Goal: Task Accomplishment & Management: Manage account settings

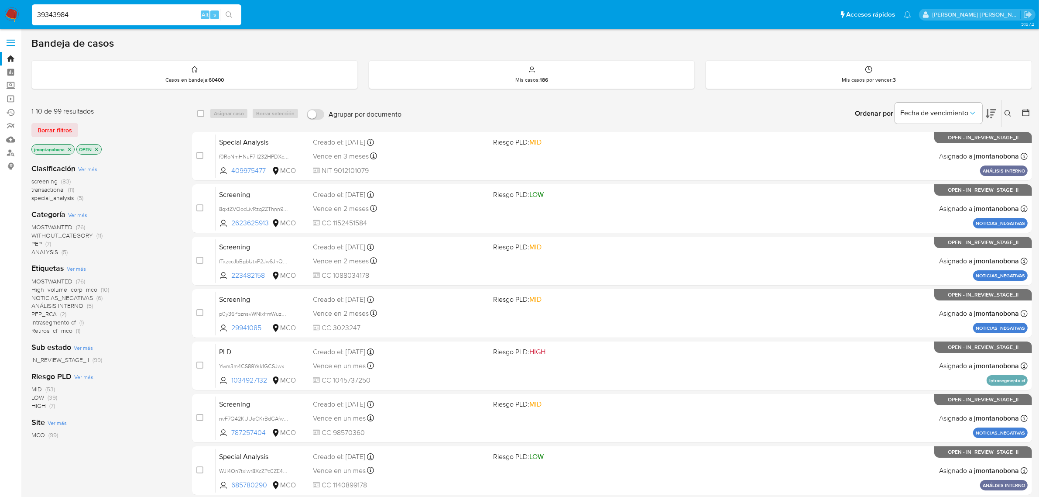
type input "39343984"
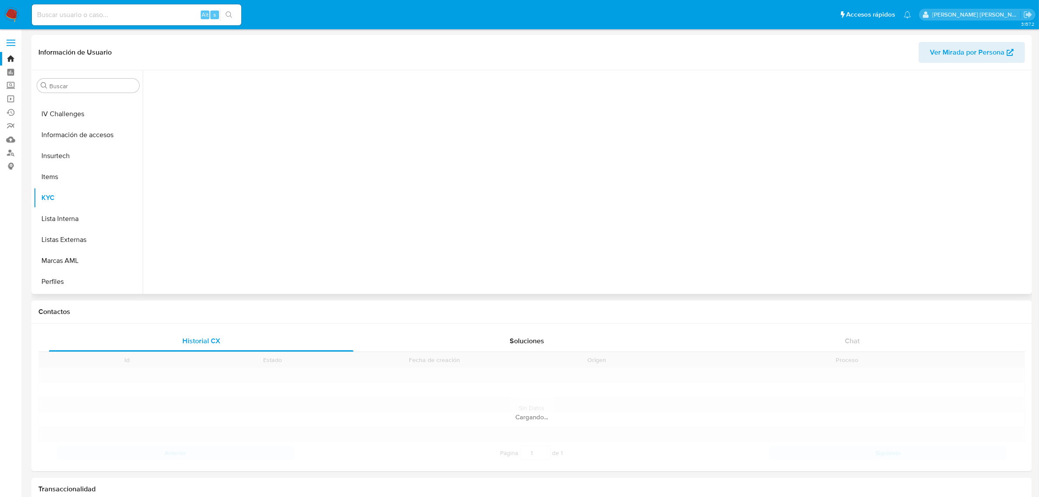
scroll to position [368, 0]
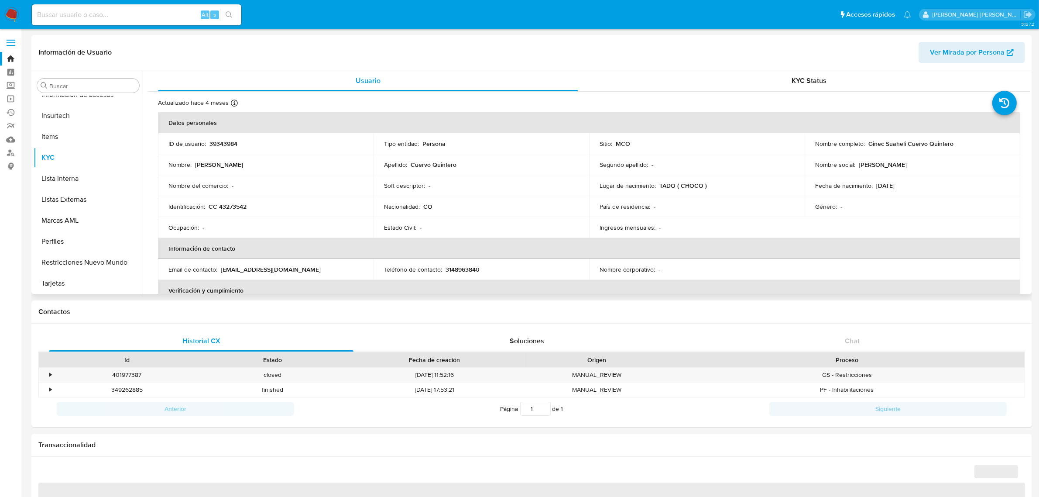
select select "10"
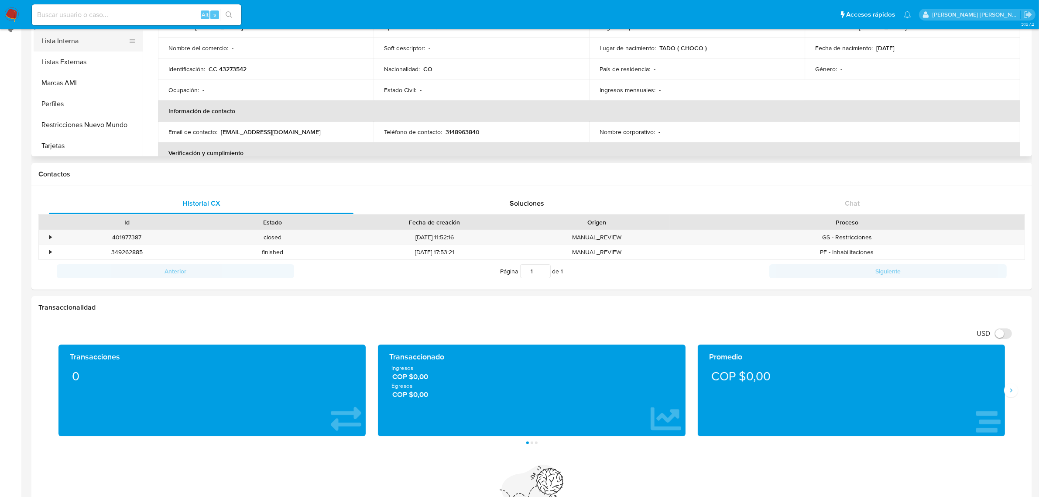
scroll to position [0, 0]
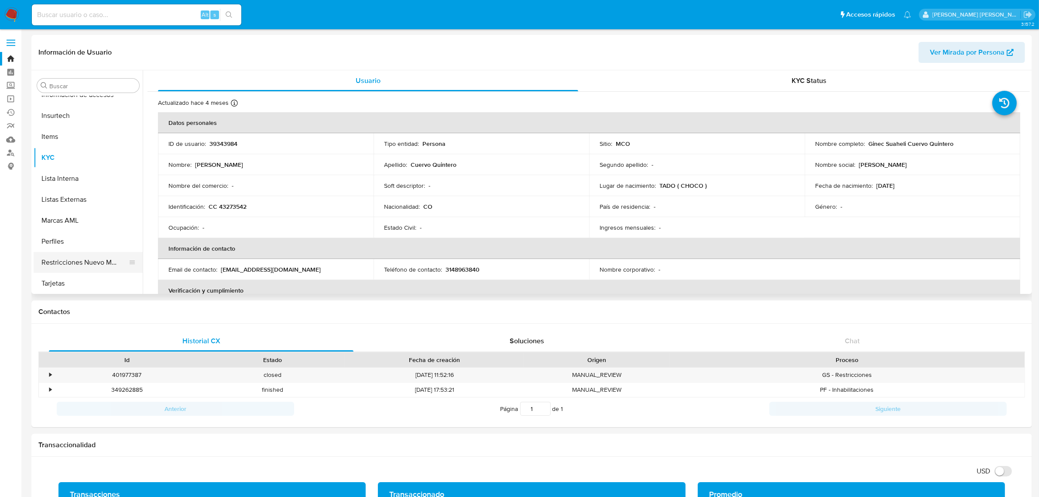
click at [77, 260] on button "Restricciones Nuevo Mundo" at bounding box center [85, 262] width 102 height 21
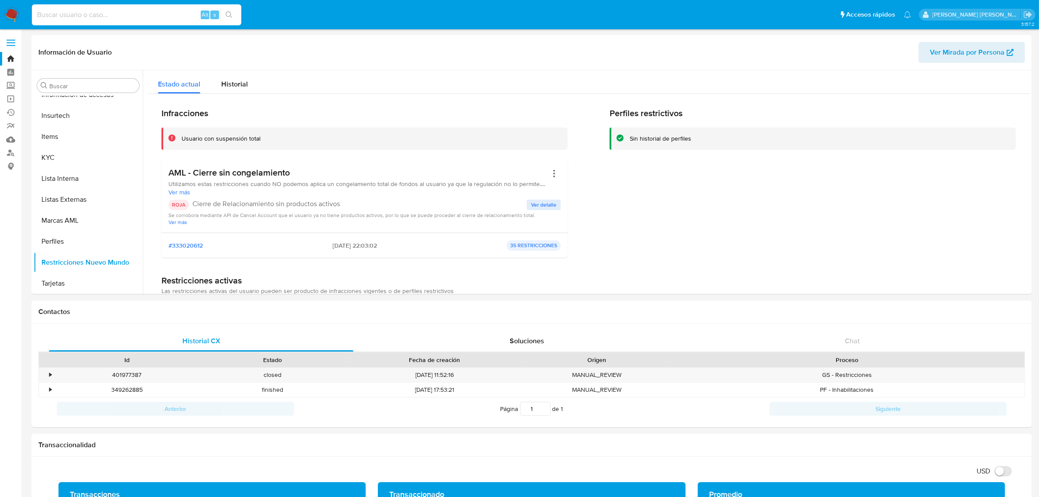
click at [182, 11] on input at bounding box center [136, 14] width 209 height 11
paste input "IICGfhUh1tkXcLOsY7xaSRsQ"
type input "IICGfhUh1tkXcLOsY7xaSRsQ"
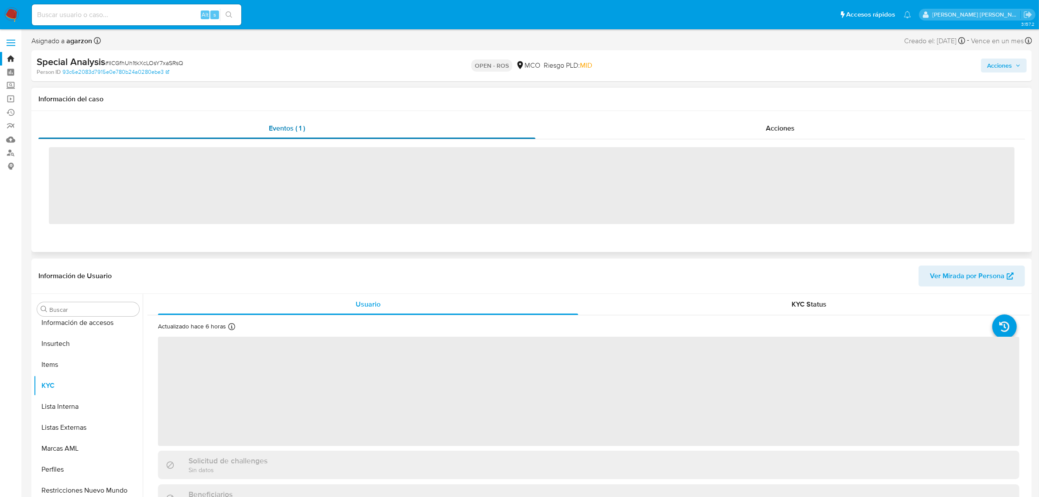
scroll to position [368, 0]
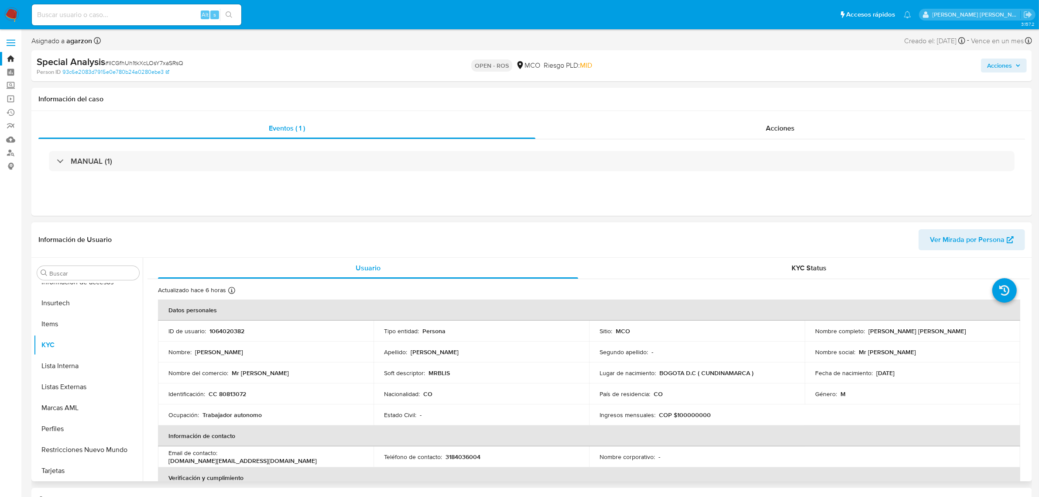
select select "10"
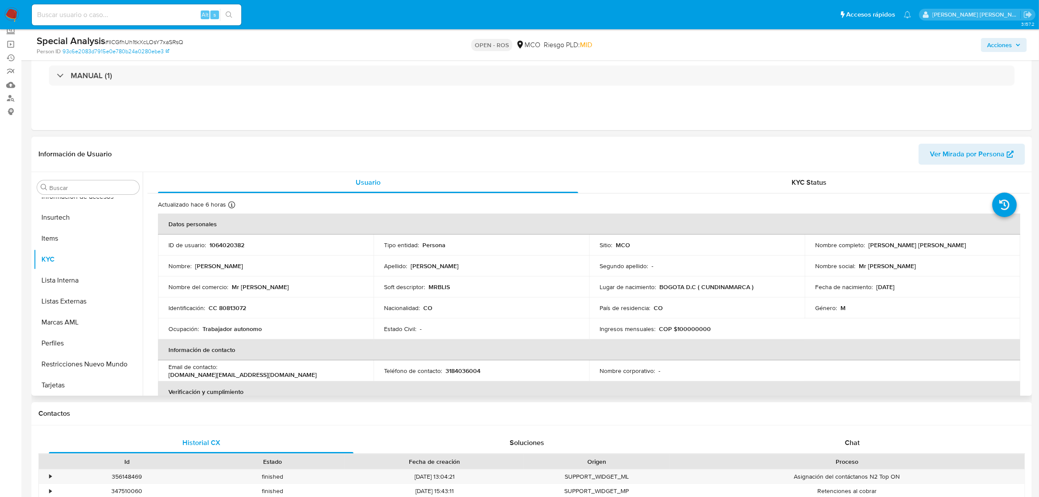
scroll to position [0, 0]
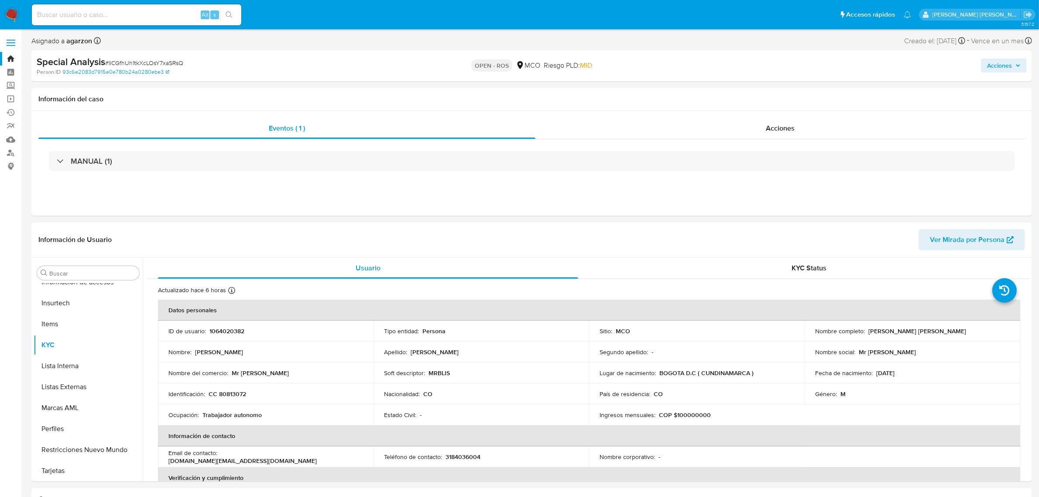
click at [129, 7] on div "Alt s" at bounding box center [136, 14] width 209 height 21
click at [129, 14] on input at bounding box center [136, 14] width 209 height 11
paste input "tqOwV4d8iQ3Y1Skfw6GaDRpS"
type input "tqOwV4d8iQ3Y1Skfw6GaDRpS"
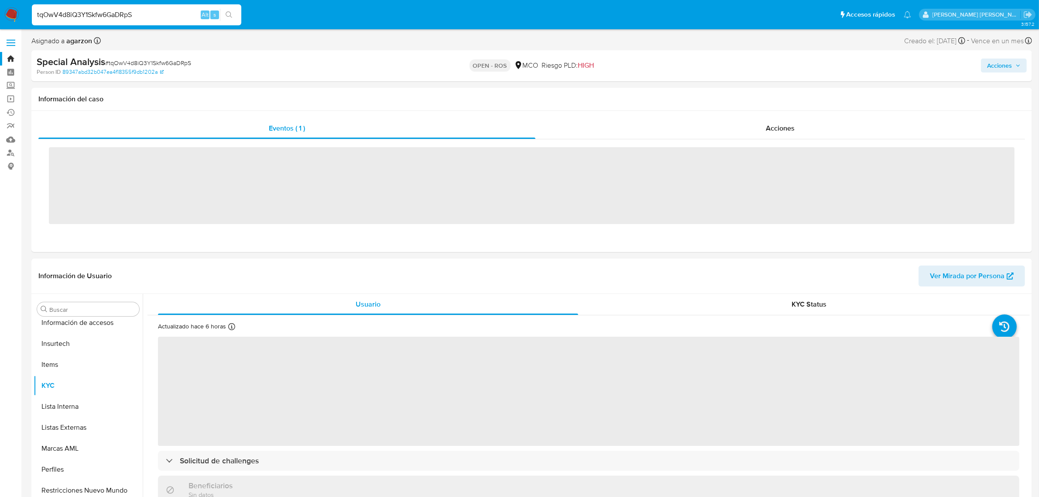
scroll to position [368, 0]
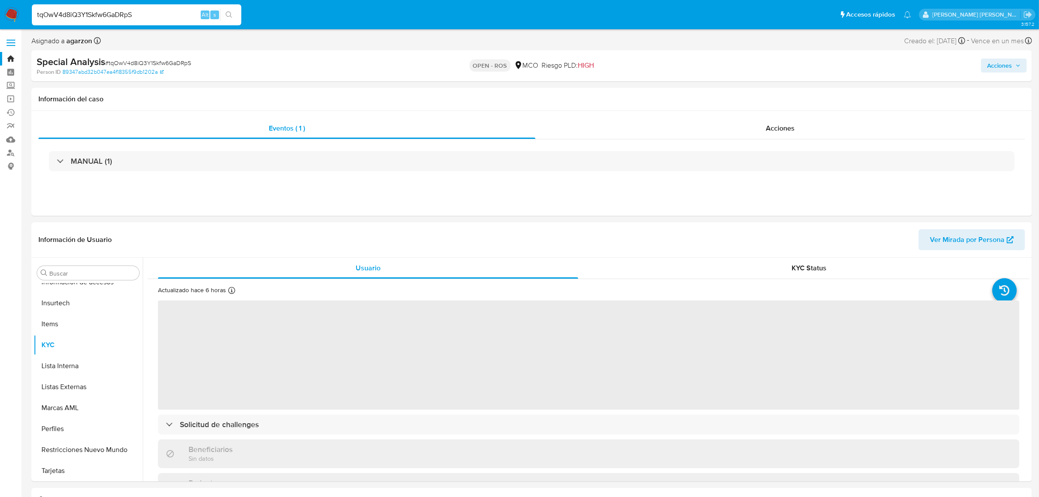
select select "10"
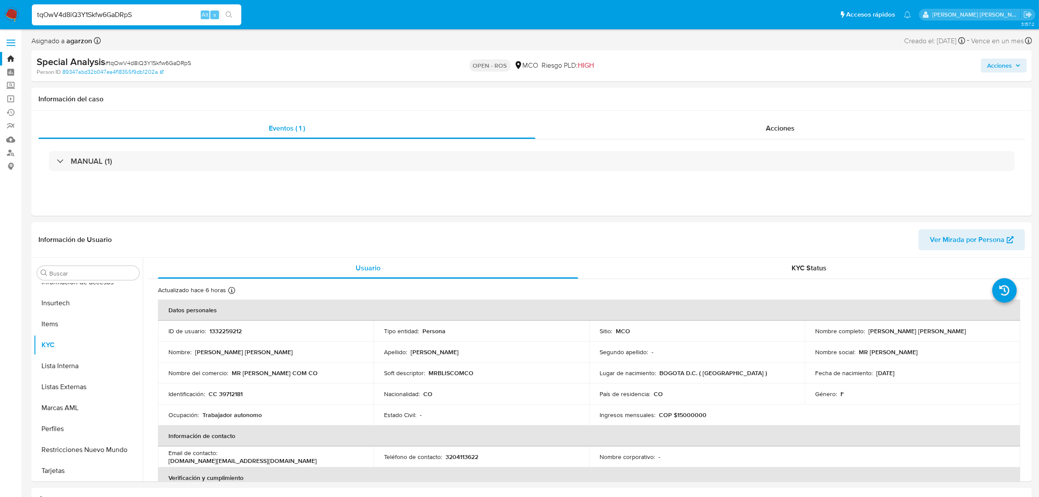
click at [144, 11] on input "tqOwV4d8iQ3Y1Skfw6GaDRpS" at bounding box center [136, 14] width 209 height 11
click at [147, 15] on input "tqOwV4d8iQ3Y1Skfw6GaDRpS" at bounding box center [136, 14] width 209 height 11
drag, startPoint x: 153, startPoint y: 15, endPoint x: 14, endPoint y: 13, distance: 138.8
click at [14, 13] on nav "Pausado Ver notificaciones tqOwV4d8iQ3Y1Skfw6GaDRpS Alt s Accesos rápidos Presi…" at bounding box center [519, 14] width 1039 height 29
paste input "WvaqK62j9N1QIkqVXU0pRVuI"
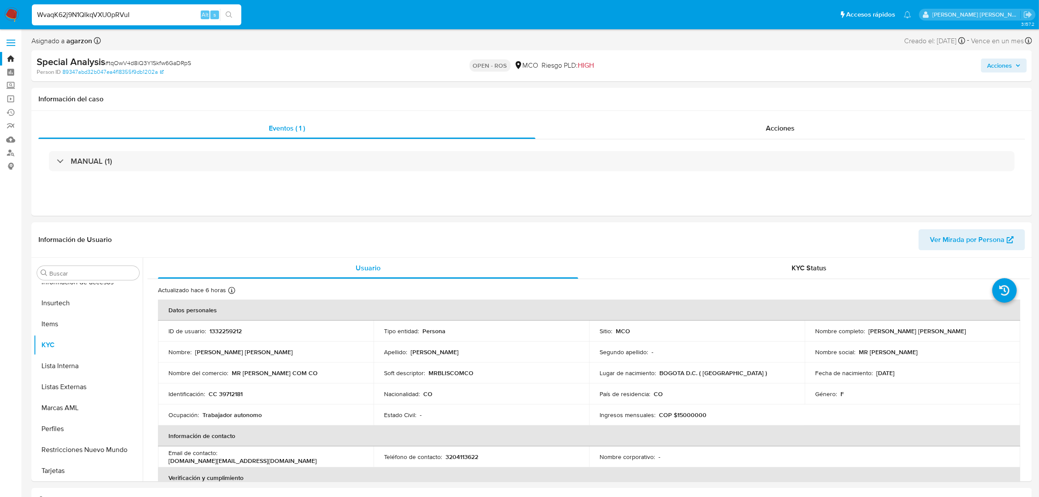
type input "WvaqK62j9N1QIkqVXU0pRVuI"
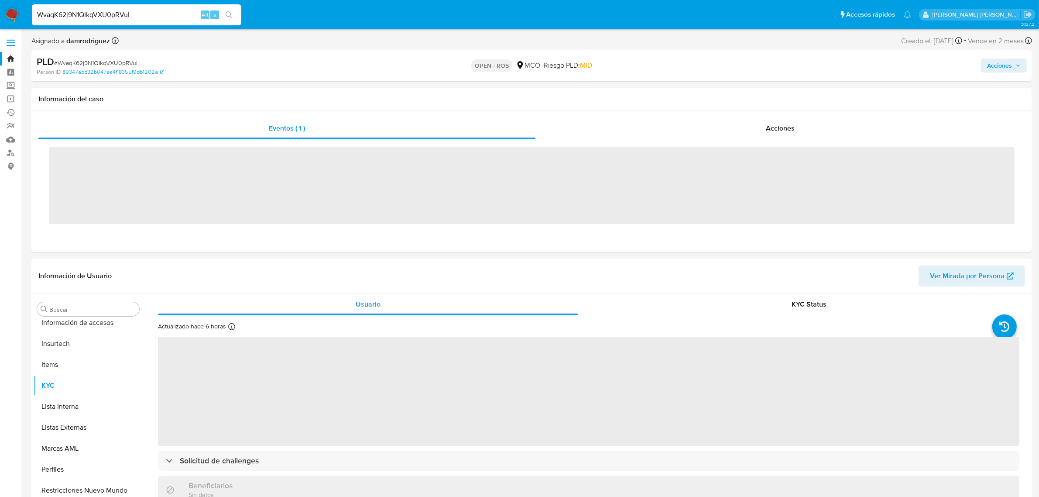
scroll to position [368, 0]
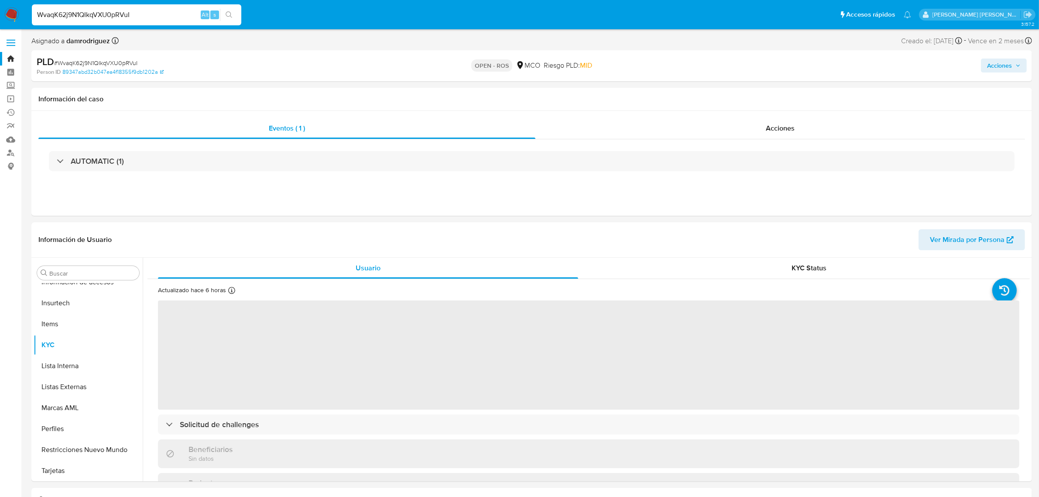
select select "10"
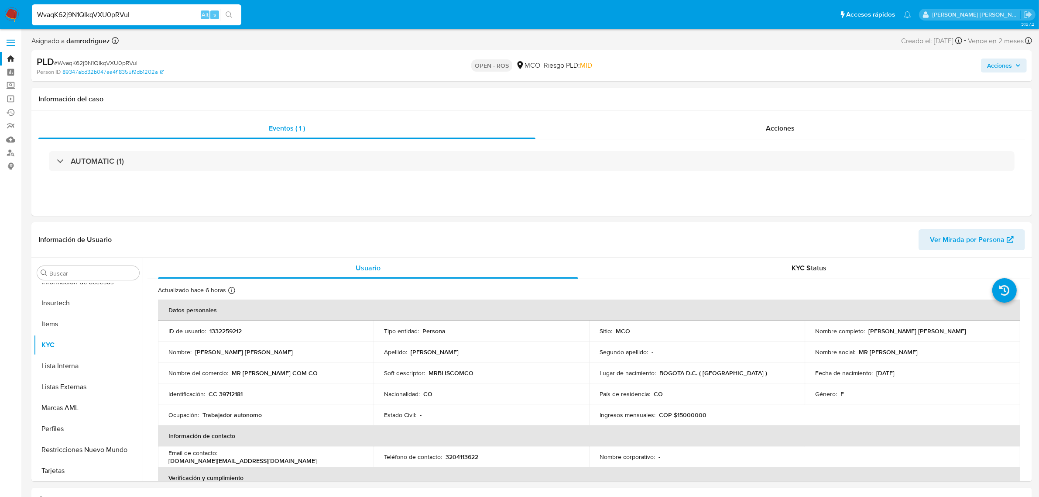
drag, startPoint x: 147, startPoint y: 17, endPoint x: 0, endPoint y: 18, distance: 146.6
click at [0, 18] on nav "Pausado Ver notificaciones WvaqK62j9N1QIkqVXU0pRVuI Alt s Accesos rápidos Presi…" at bounding box center [519, 14] width 1039 height 29
paste input "HuX9IuwdiLEgC1Qy5QijPpFu"
type input "HuX9IuwdiLEgC1Qy5QijPpFu"
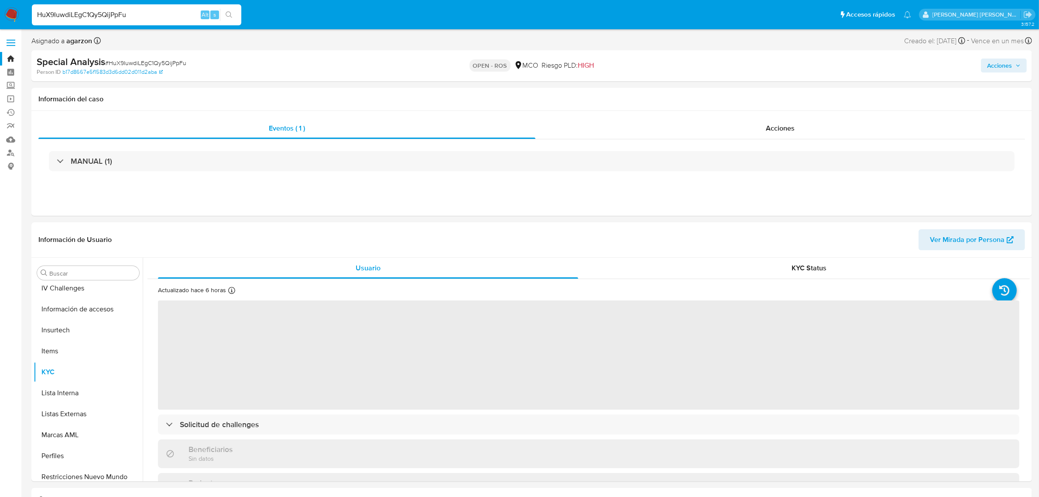
scroll to position [368, 0]
select select "10"
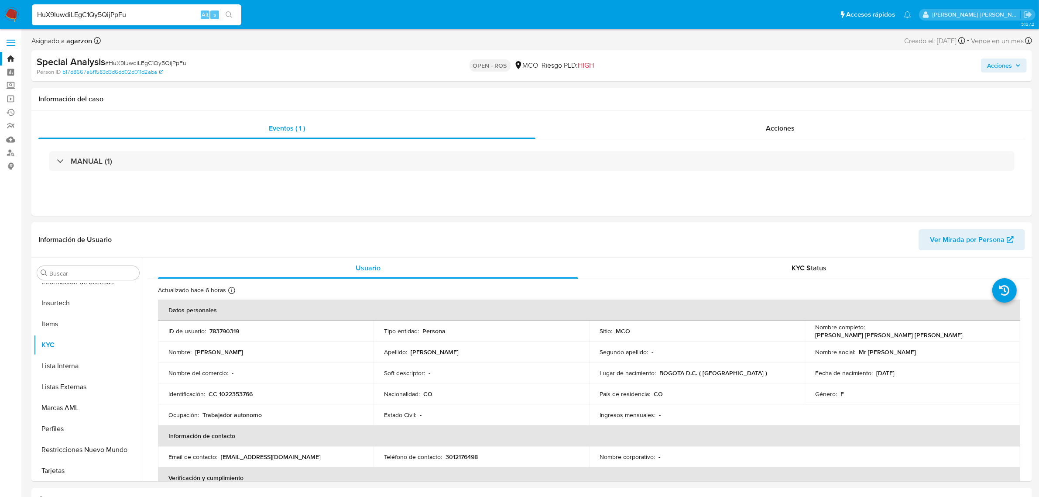
drag, startPoint x: 165, startPoint y: 13, endPoint x: 0, endPoint y: 14, distance: 164.9
click at [0, 14] on nav "Pausado Ver notificaciones HuX9IuwdiLEgC1Qy5QijPpFu Alt s Accesos rápidos Presi…" at bounding box center [519, 14] width 1039 height 29
paste input "GFk3wmyAKooPxghMh7Syw4Z2"
type input "GFk3wmyAKooPxghMh7Syw4Z2"
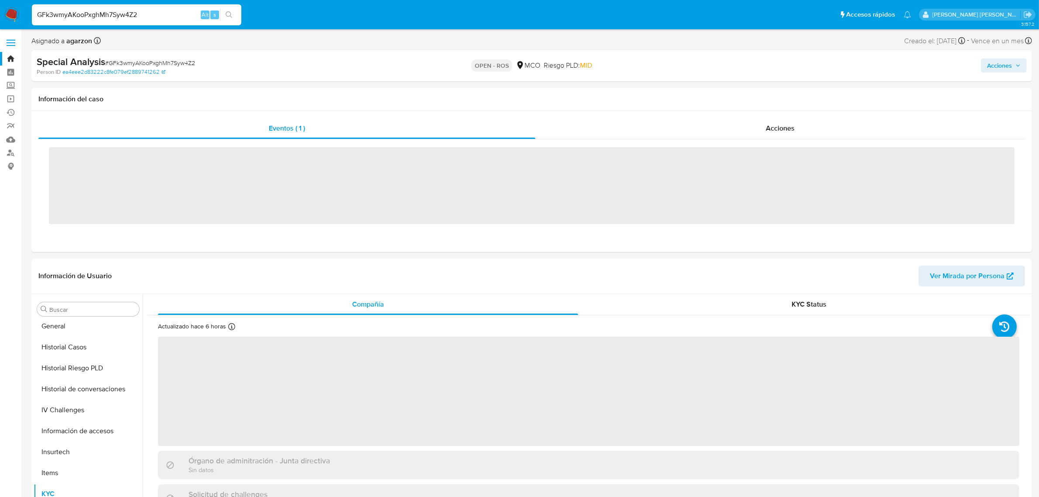
scroll to position [368, 0]
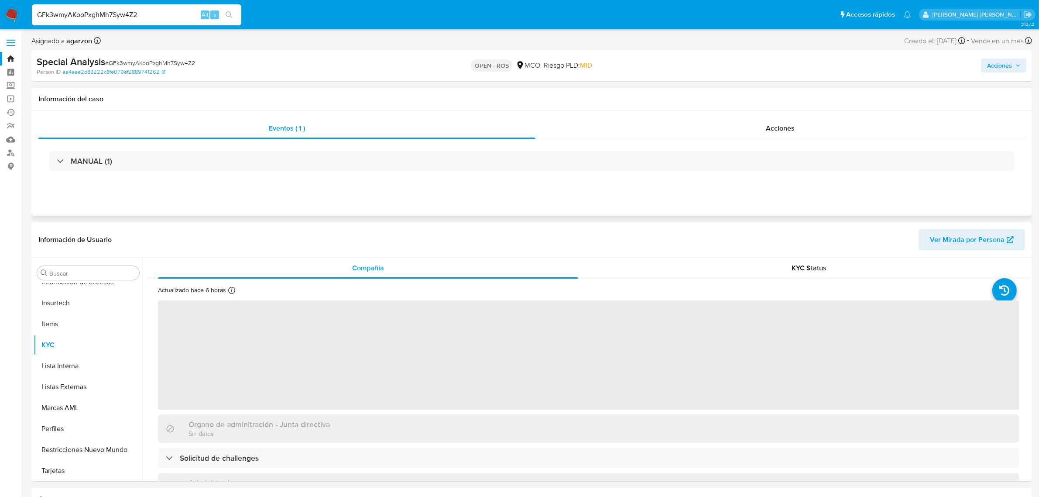
select select "10"
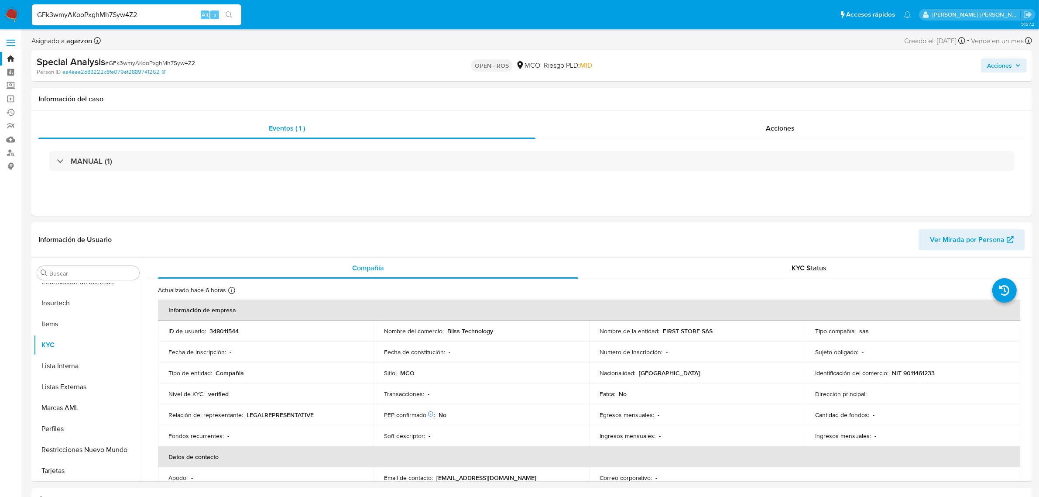
click at [152, 11] on input "GFk3wmyAKooPxghMh7Syw4Z2" at bounding box center [136, 14] width 209 height 11
click at [11, 57] on link "Bandeja" at bounding box center [52, 59] width 104 height 14
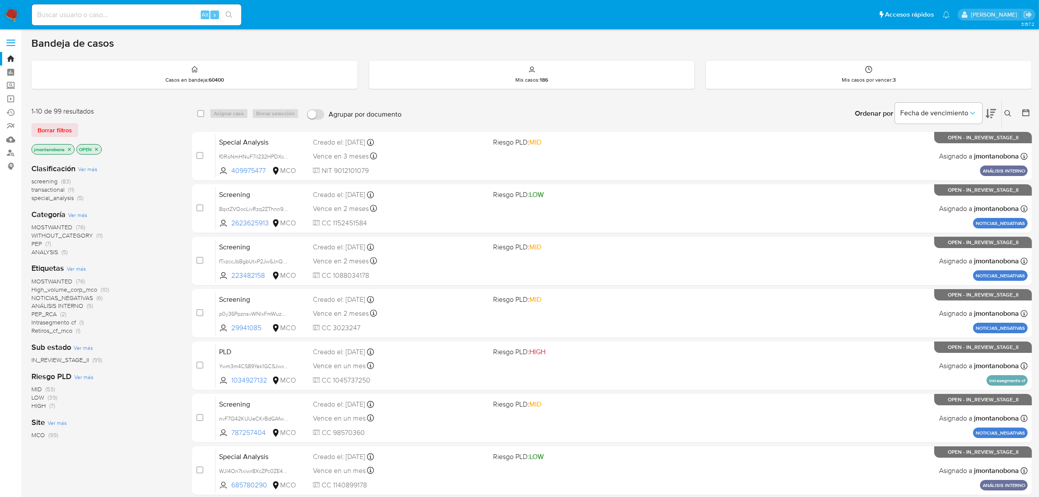
click at [1013, 110] on button at bounding box center [1009, 113] width 14 height 10
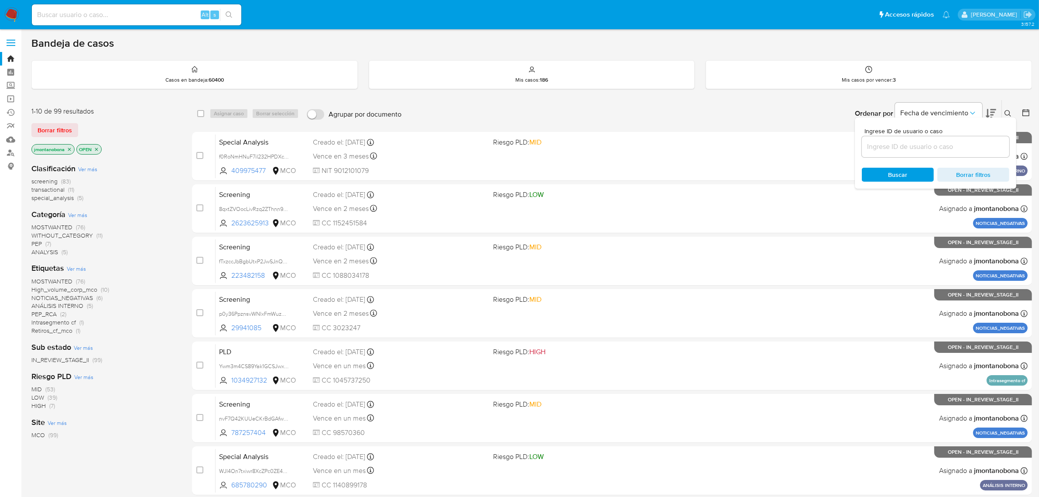
click at [71, 150] on icon "close-filter" at bounding box center [69, 148] width 3 height 3
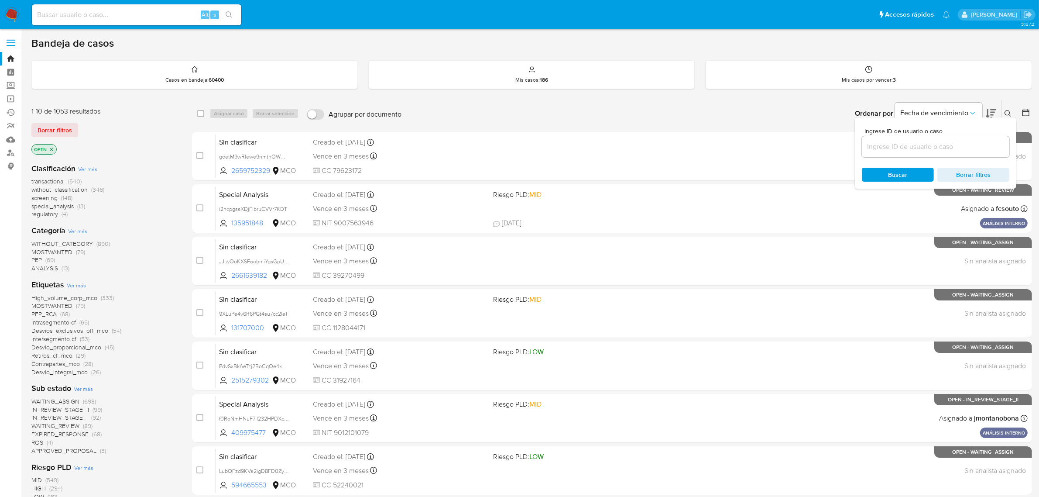
click at [51, 149] on icon "close-filter" at bounding box center [51, 148] width 3 height 3
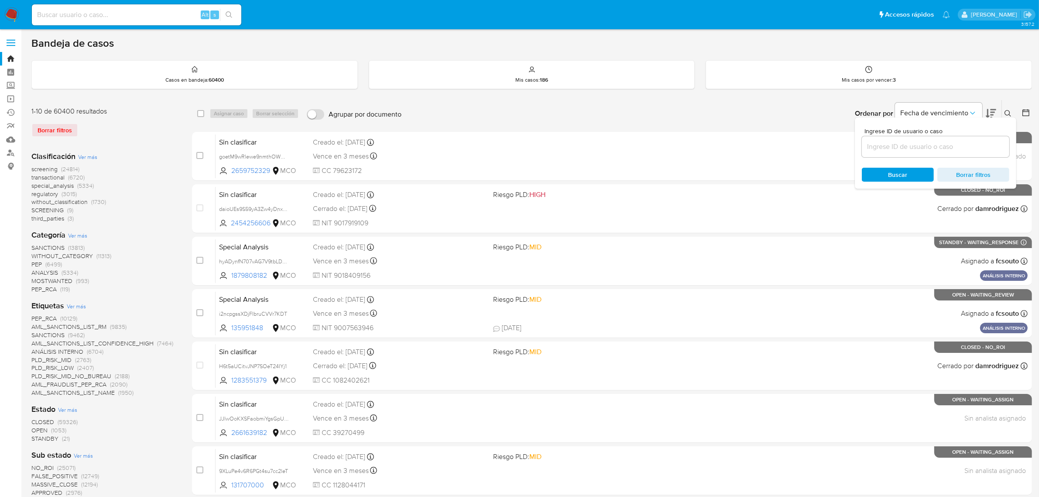
click at [999, 109] on div "Ordenar por Fecha de vencimiento" at bounding box center [925, 113] width 154 height 27
click at [1003, 110] on button at bounding box center [1009, 113] width 14 height 10
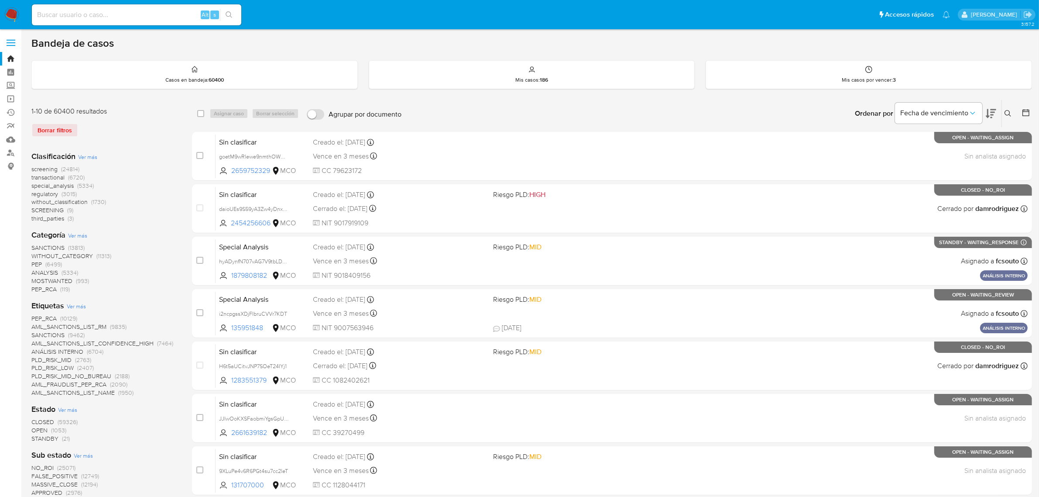
click at [1005, 113] on icon at bounding box center [1007, 113] width 7 height 7
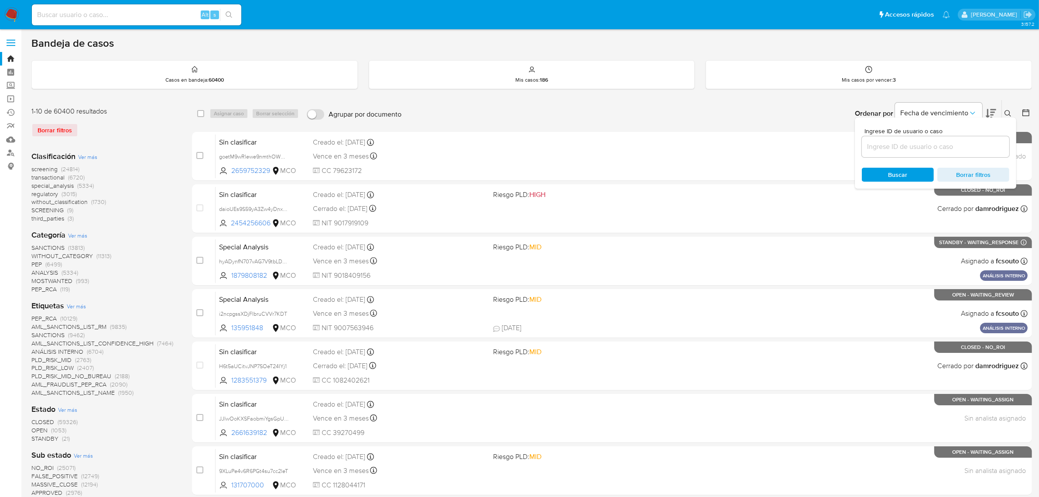
click at [941, 144] on input at bounding box center [935, 146] width 147 height 11
type input "IFJIrOwPnEV5YEBJCggfDTN1"
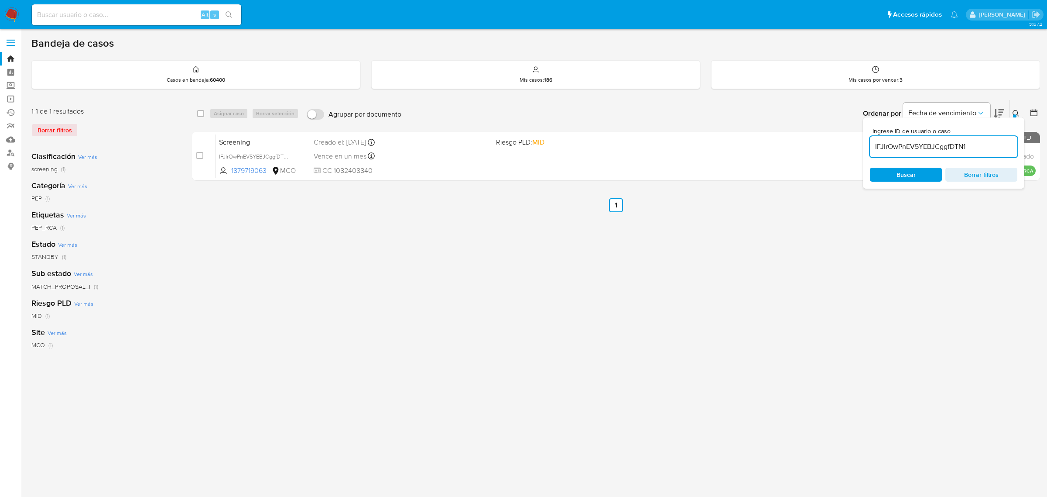
click at [1011, 113] on button at bounding box center [1017, 113] width 14 height 10
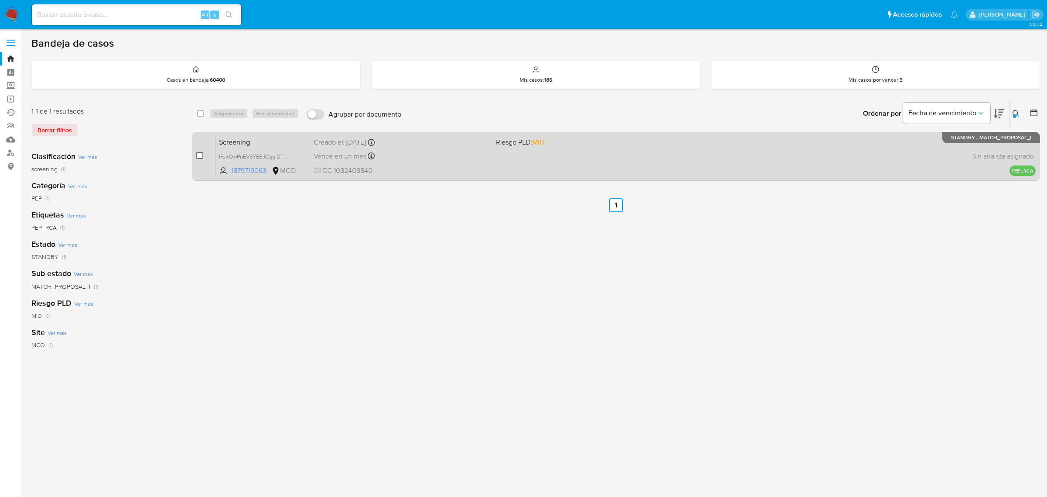
click at [199, 156] on input "checkbox" at bounding box center [199, 155] width 7 height 7
checkbox input "true"
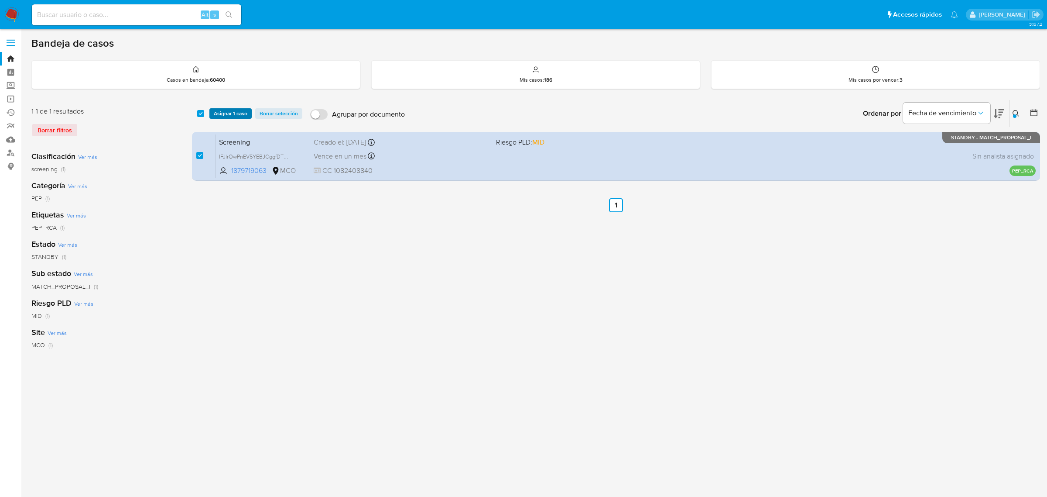
click at [231, 114] on span "Asignar 1 caso" at bounding box center [231, 113] width 34 height 9
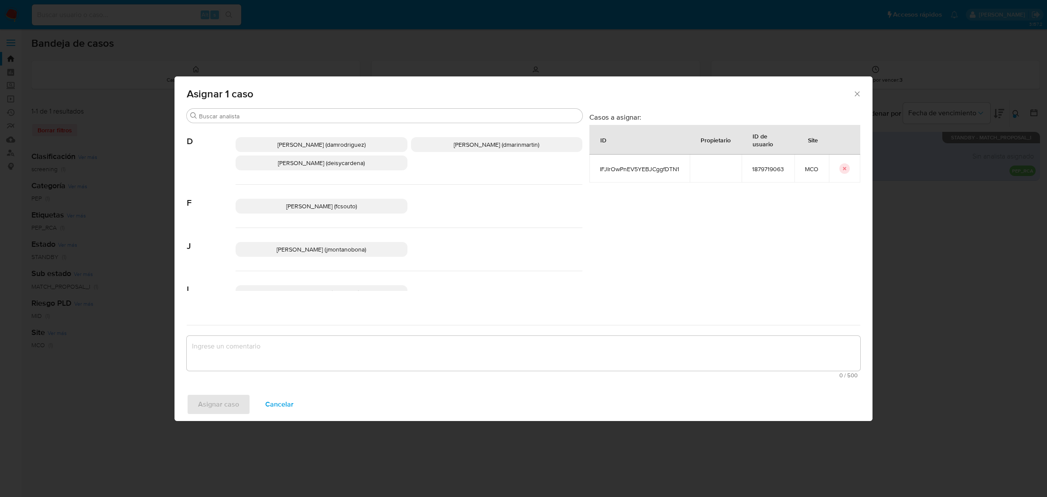
click at [862, 91] on div "Asignar 1 caso" at bounding box center [524, 92] width 698 height 32
click at [847, 99] on span "Asignar 1 caso" at bounding box center [520, 94] width 666 height 10
click at [856, 96] on icon "Cerrar ventana" at bounding box center [857, 93] width 9 height 9
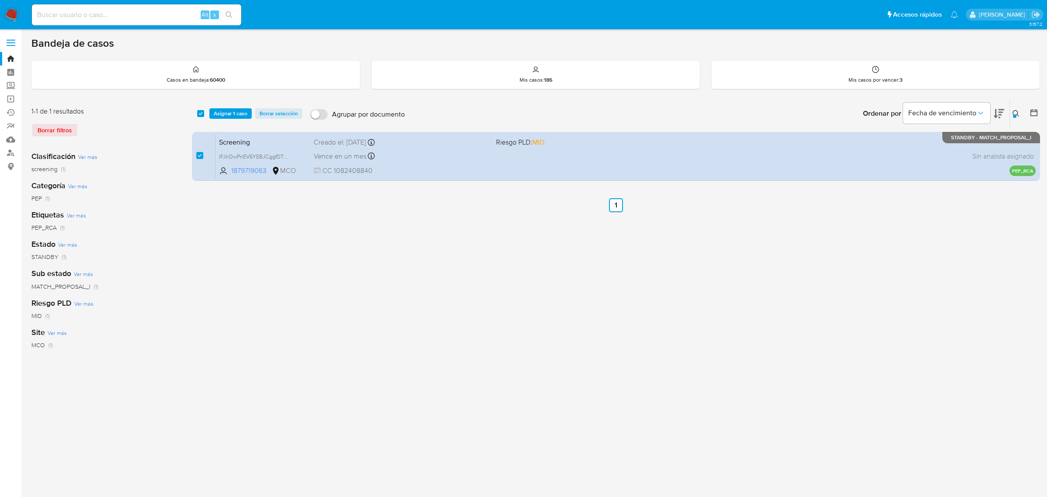
click at [1013, 112] on icon at bounding box center [1016, 113] width 7 height 7
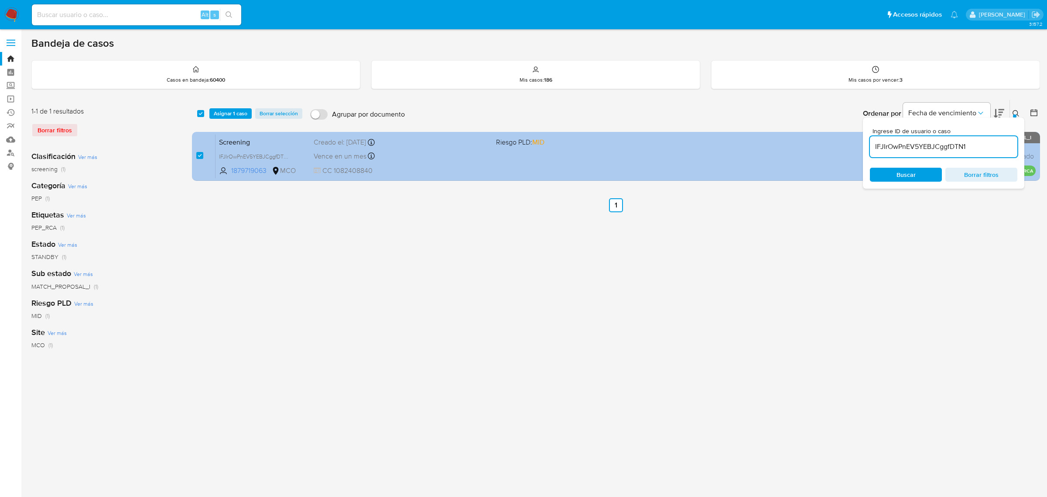
drag, startPoint x: 973, startPoint y: 149, endPoint x: 814, endPoint y: 147, distance: 159.3
click at [815, 147] on div "select-all-cases-checkbox Asignar 1 caso Borrar selección Agrupar por documento…" at bounding box center [616, 141] width 848 height 85
type input "KVNYWEsbgZKUdv49KIUy8n55"
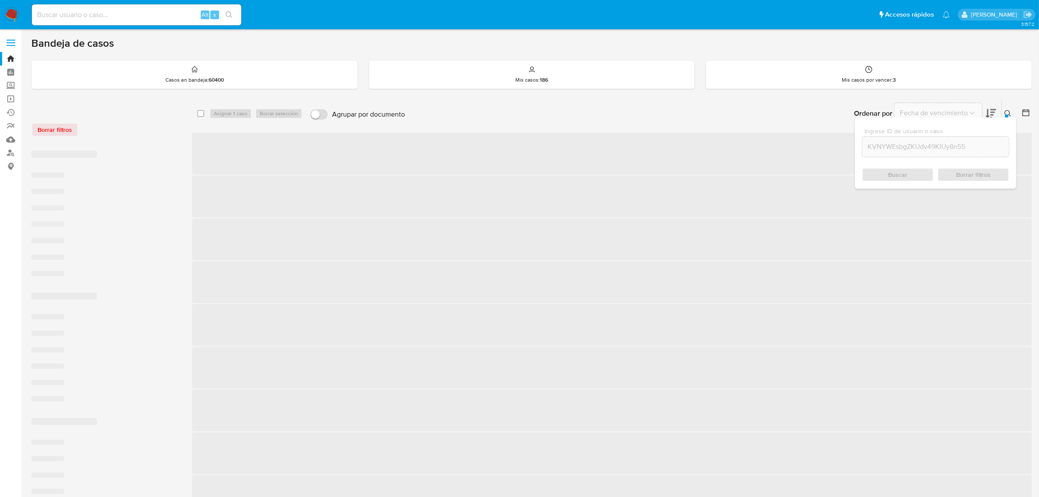
checkbox input "false"
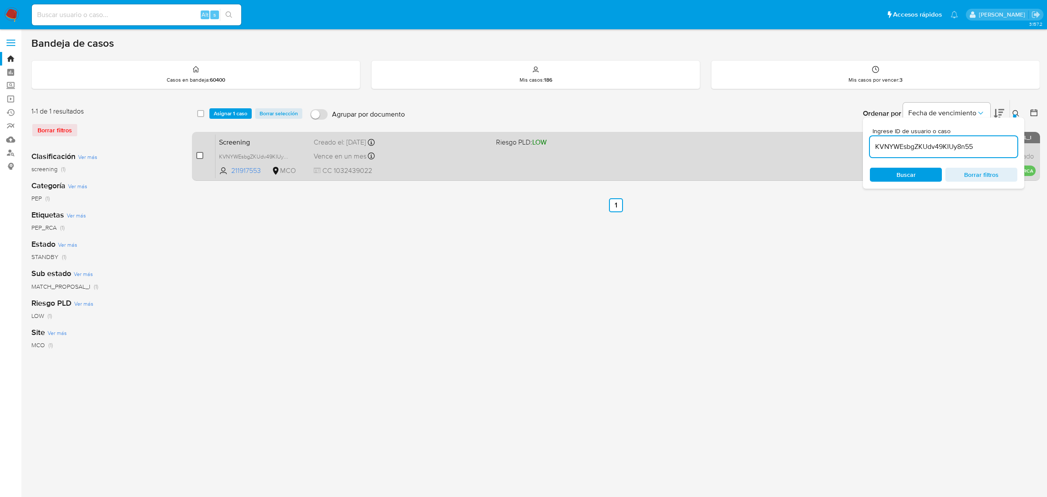
click at [199, 155] on input "checkbox" at bounding box center [199, 155] width 7 height 7
checkbox input "true"
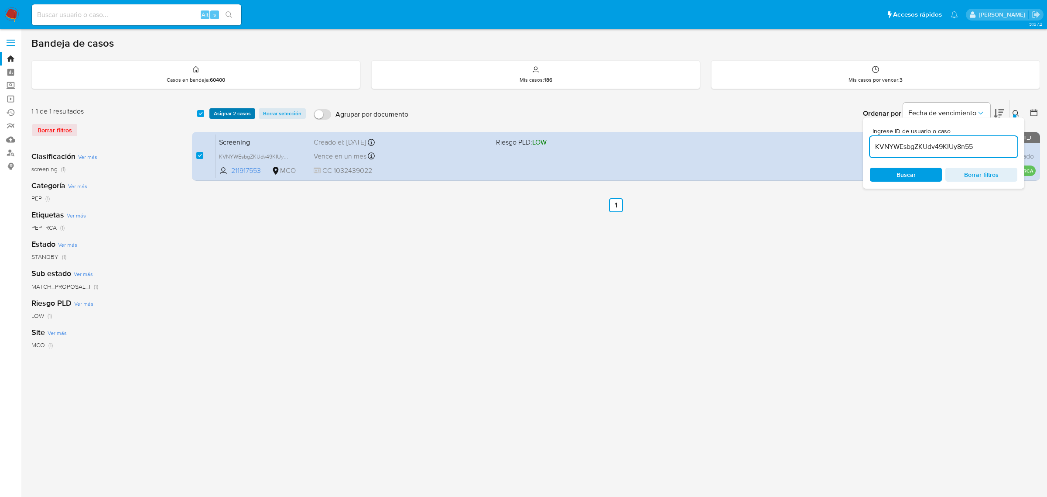
click at [233, 113] on span "Asignar 2 casos" at bounding box center [232, 113] width 37 height 9
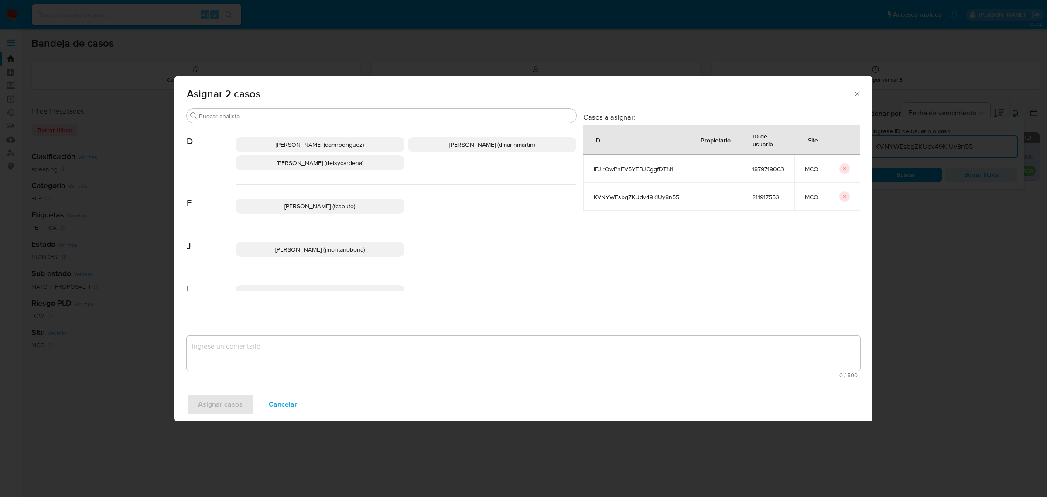
click at [323, 247] on span "Juan Pablo Montano Obonaga (jmontanobona)" at bounding box center [319, 249] width 89 height 9
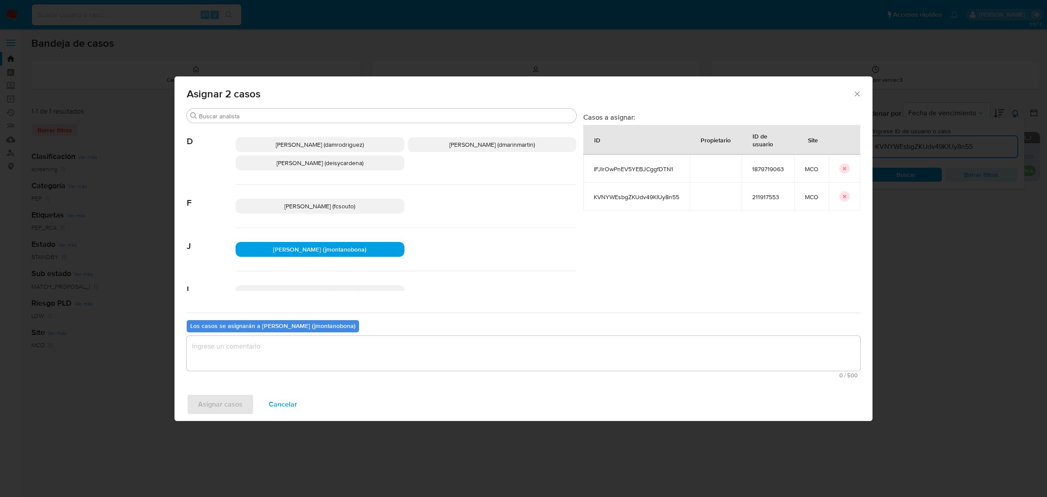
click at [302, 351] on textarea "assign-modal" at bounding box center [524, 353] width 674 height 35
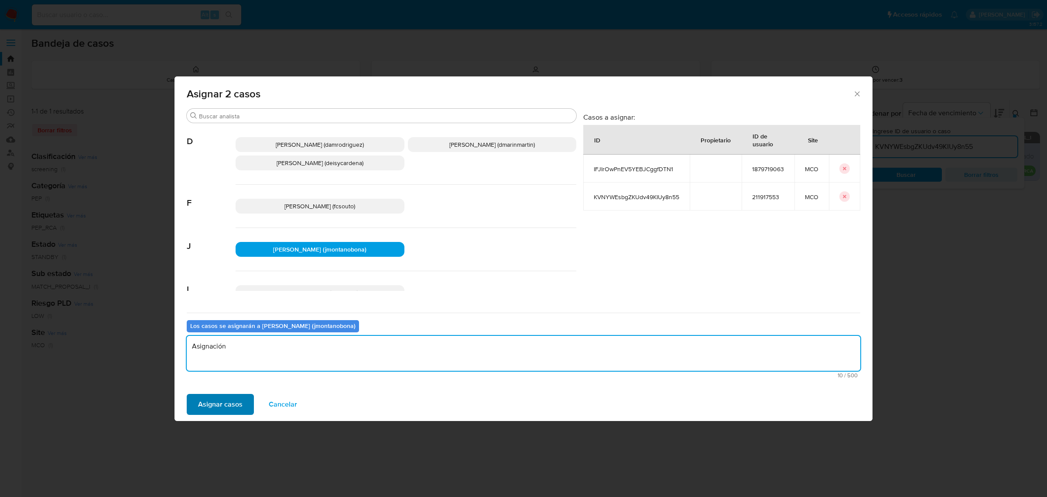
type textarea "Asignación"
click at [218, 402] on span "Asignar casos" at bounding box center [220, 403] width 45 height 19
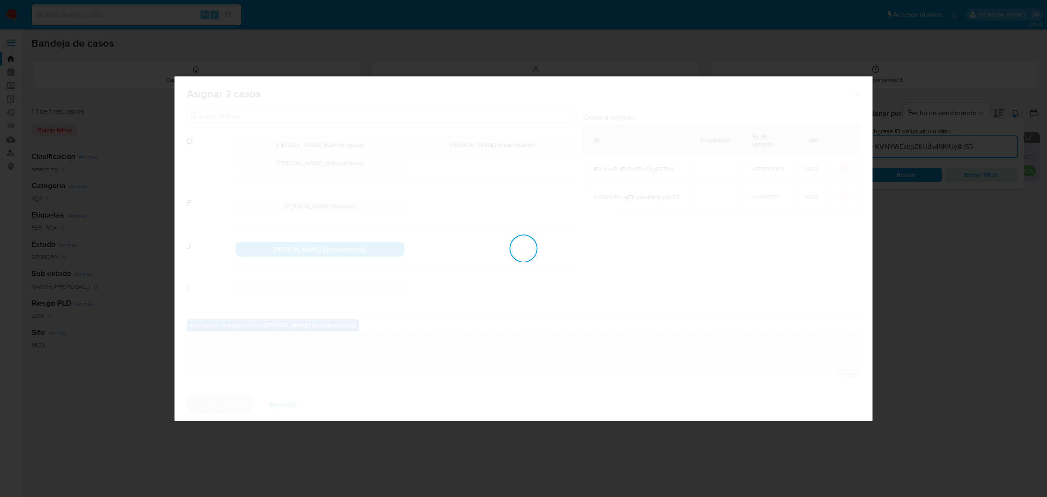
checkbox input "false"
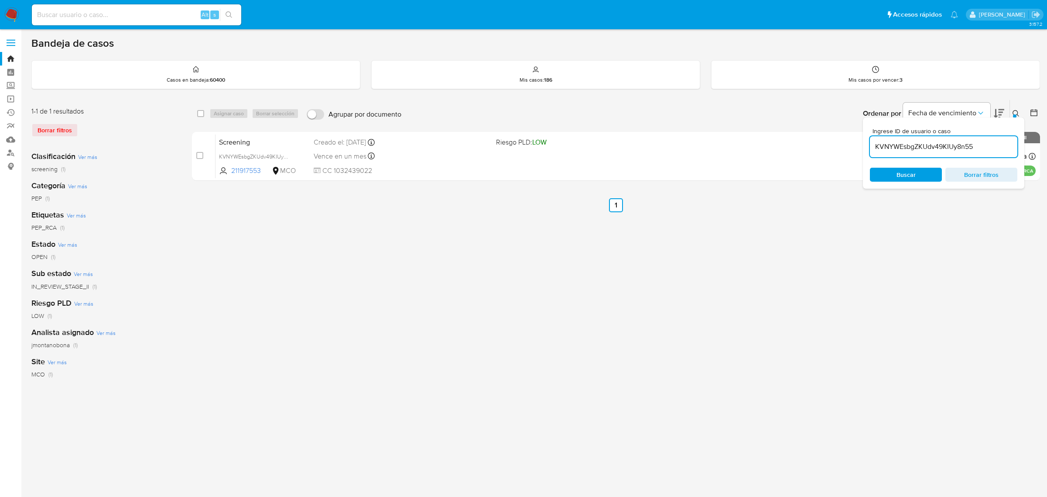
click at [462, 108] on div "Ordenar por Fecha de vencimiento No es posible ordenar los resultados mientras …" at bounding box center [723, 113] width 634 height 27
click at [12, 59] on link "Bandeja" at bounding box center [52, 59] width 104 height 14
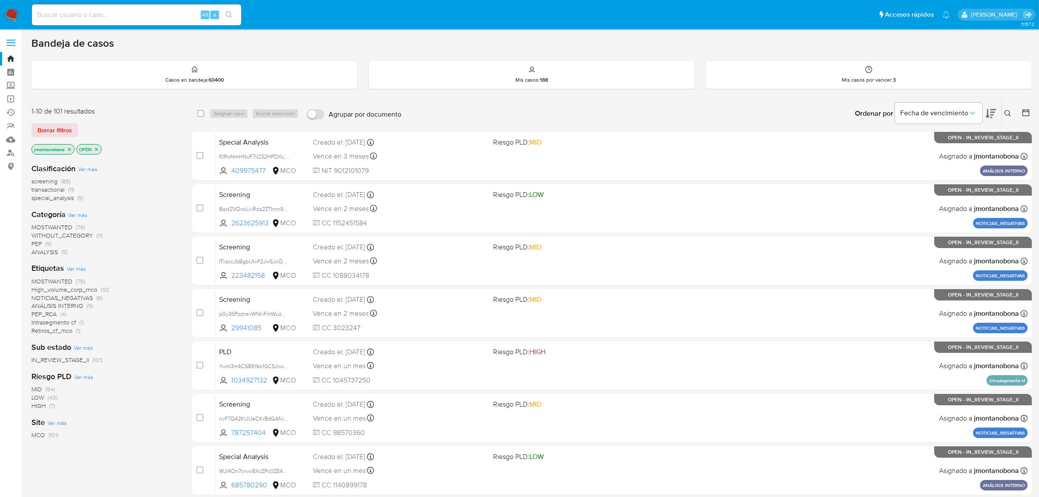
click at [70, 147] on icon "close-filter" at bounding box center [69, 149] width 5 height 5
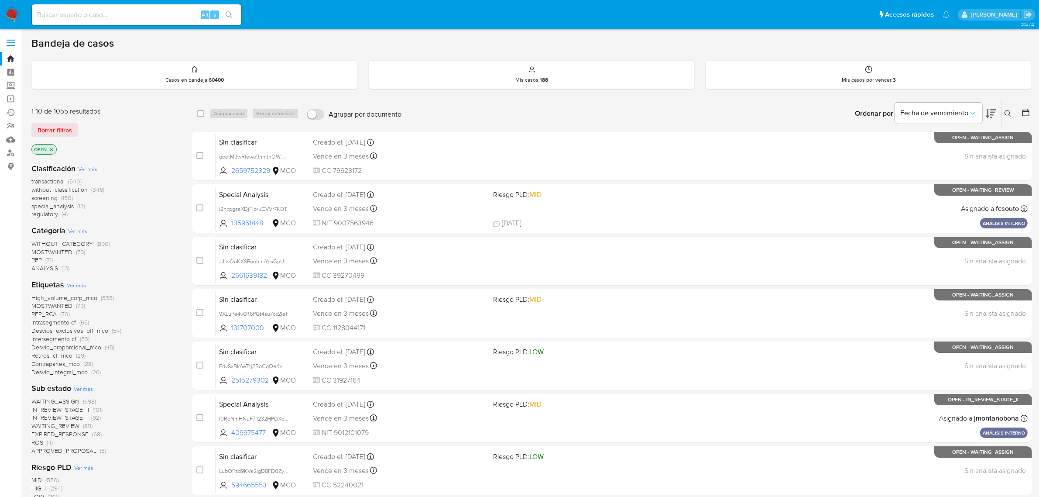
click at [51, 147] on icon "close-filter" at bounding box center [51, 149] width 5 height 5
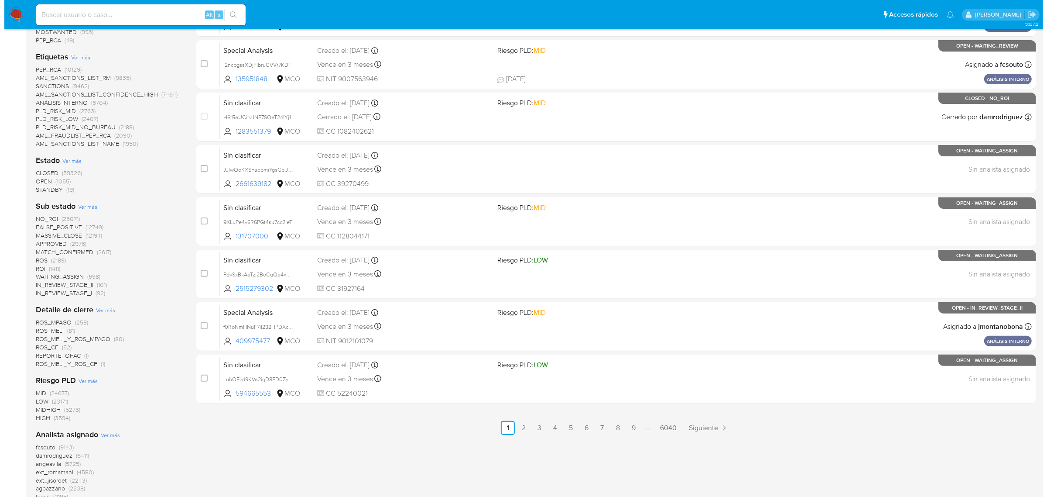
scroll to position [244, 0]
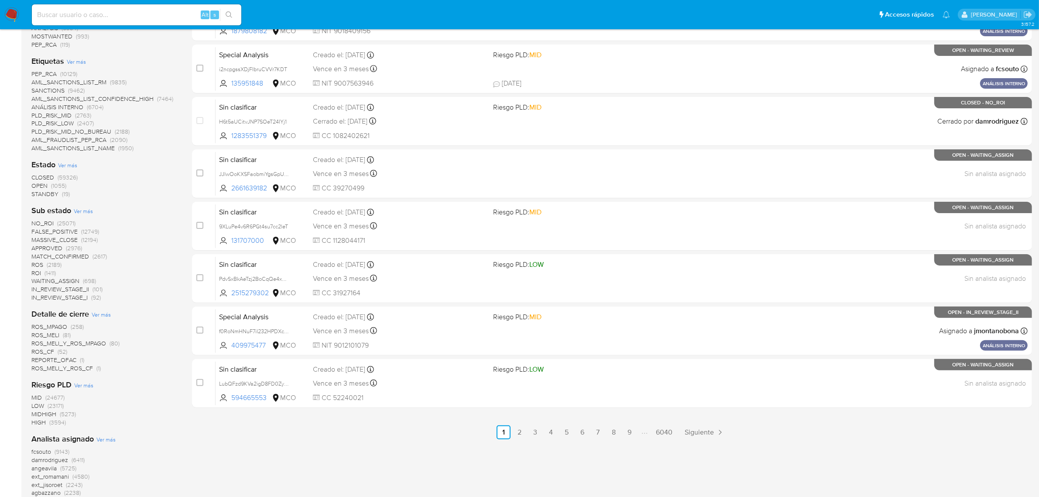
click at [70, 164] on span "Ver más" at bounding box center [67, 165] width 19 height 8
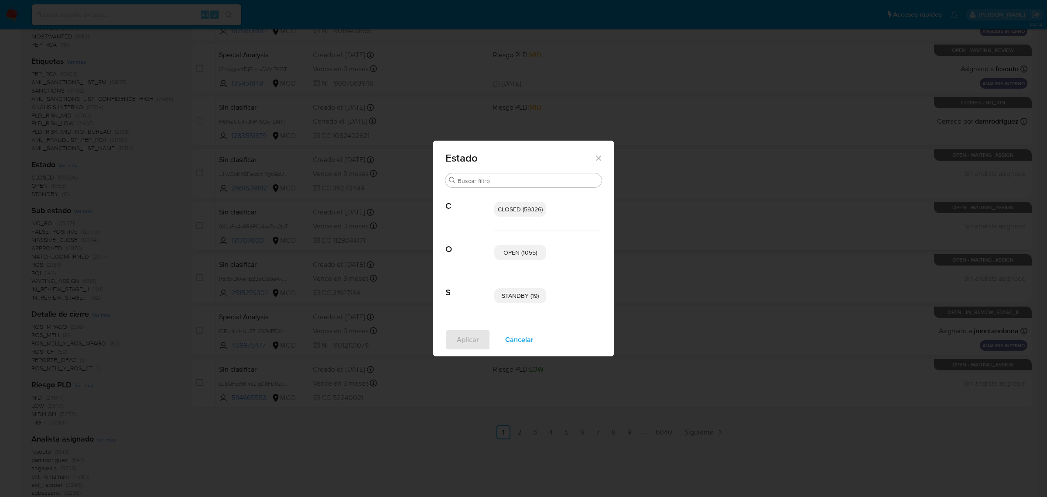
click at [536, 251] on span "OPEN (1055)" at bounding box center [520, 252] width 34 height 9
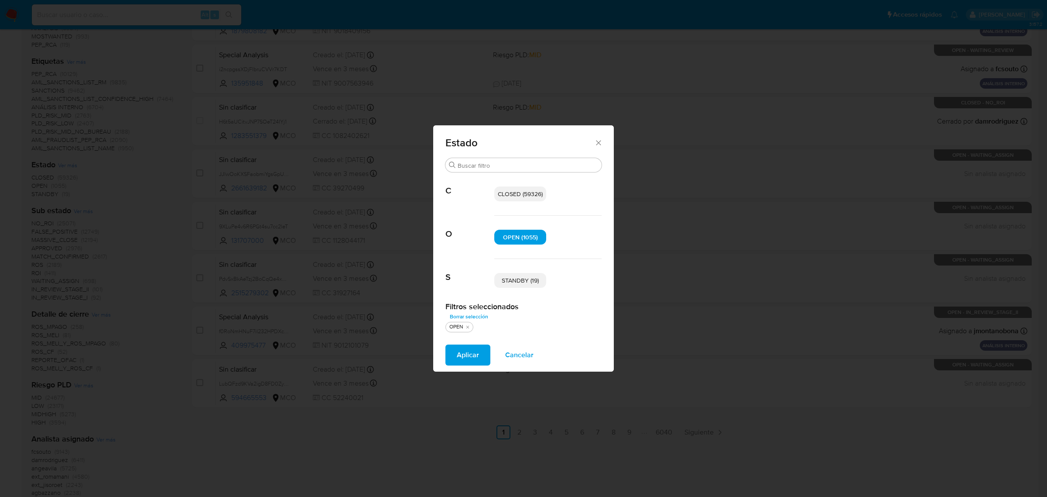
click at [524, 281] on span "STANDBY (19)" at bounding box center [520, 280] width 37 height 9
click at [481, 352] on button "Aplicar" at bounding box center [467, 354] width 45 height 21
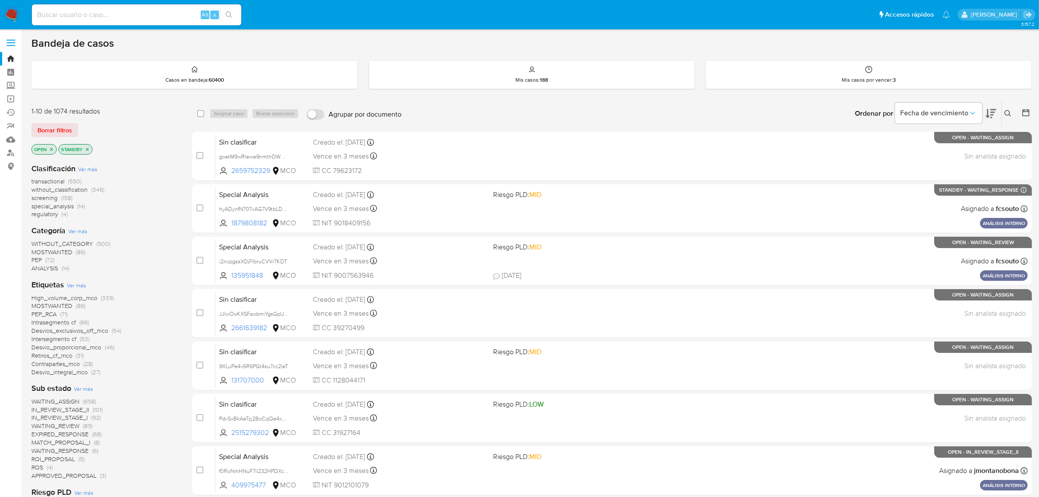
click at [92, 166] on span "Ver más" at bounding box center [87, 169] width 19 height 8
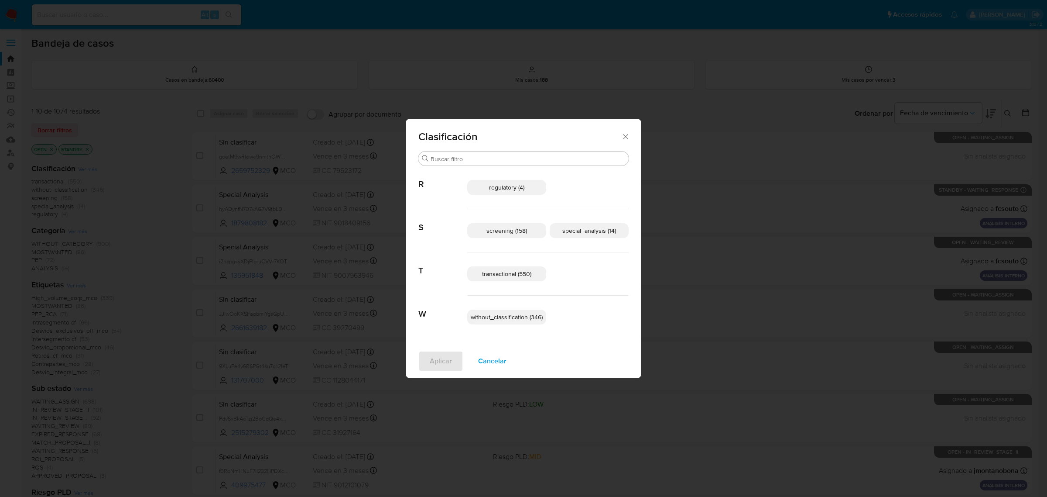
click at [514, 230] on span "screening (158)" at bounding box center [506, 230] width 41 height 9
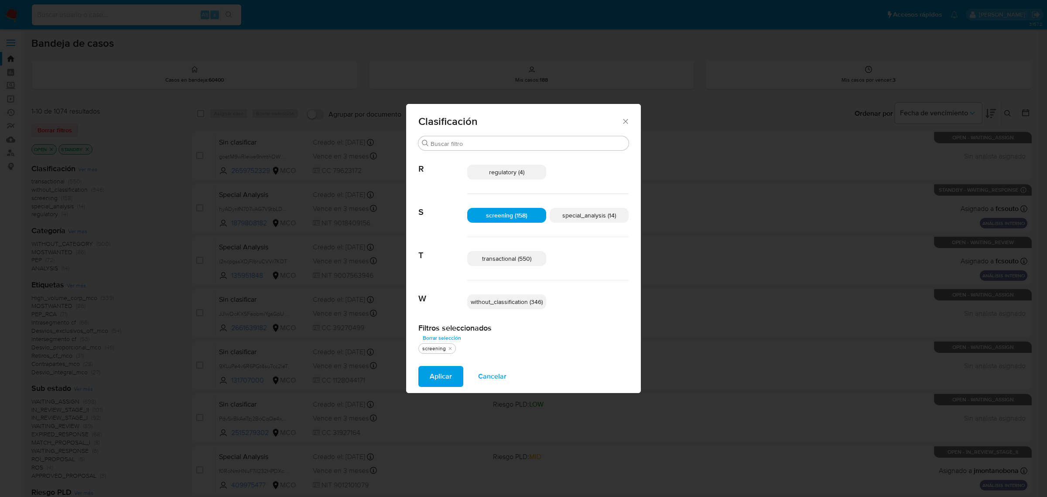
click at [587, 217] on span "special_analysis (14)" at bounding box center [589, 215] width 54 height 9
click at [523, 218] on span "screening (158)" at bounding box center [506, 215] width 41 height 9
click at [516, 257] on span "transactional (550)" at bounding box center [506, 258] width 49 height 9
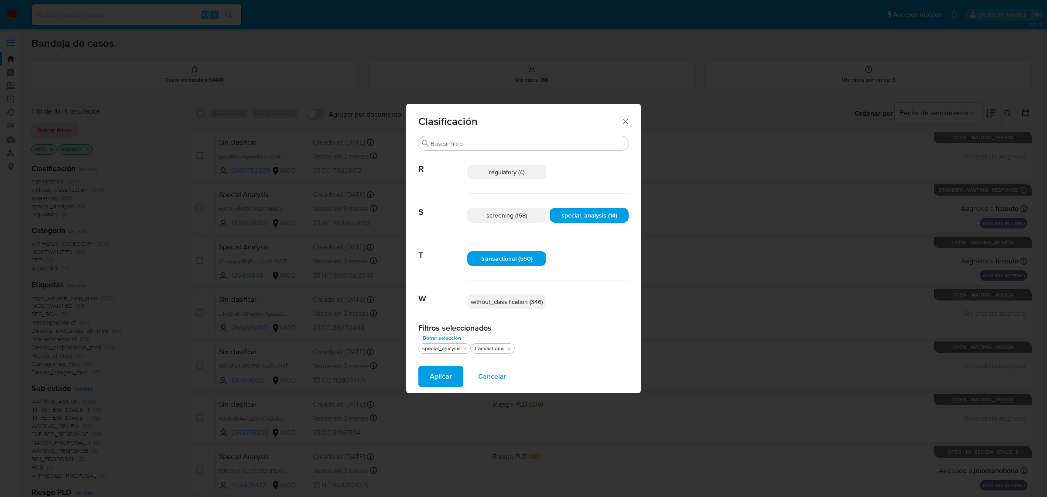
click at [450, 373] on span "Aplicar" at bounding box center [441, 375] width 22 height 19
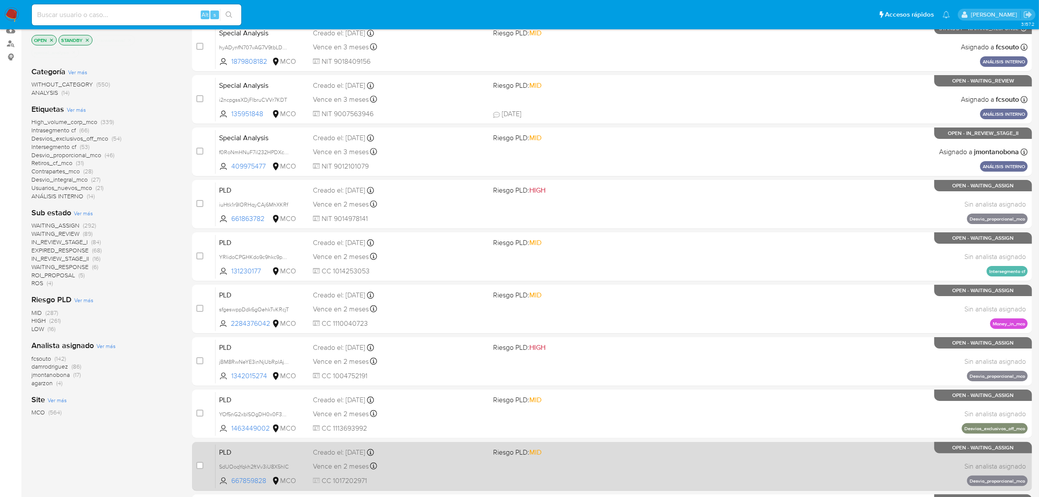
scroll to position [191, 0]
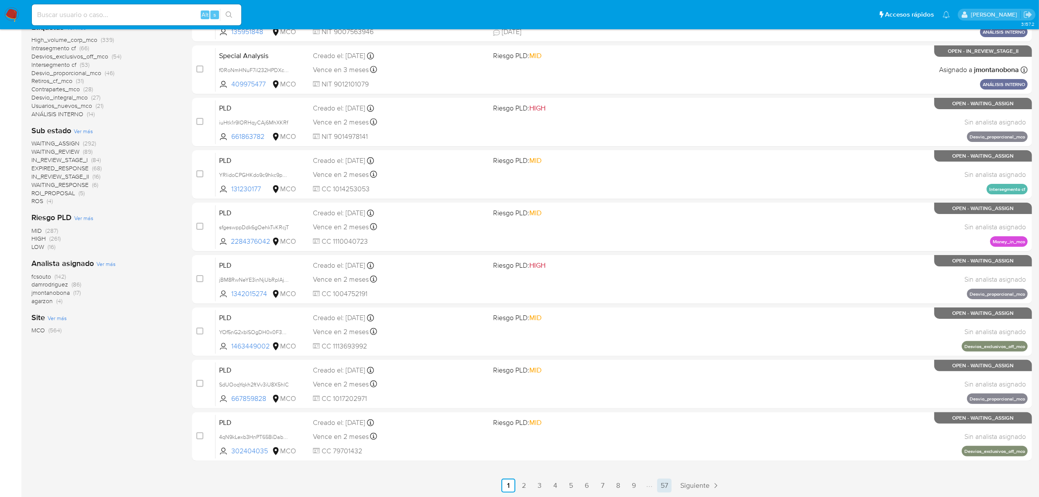
click at [669, 481] on link "57" at bounding box center [664, 485] width 14 height 14
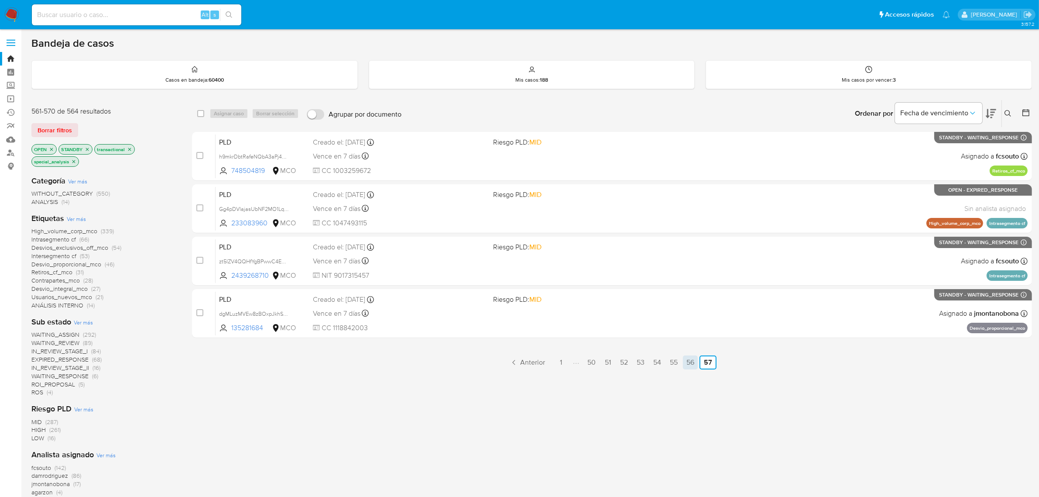
click at [688, 363] on link "56" at bounding box center [690, 362] width 15 height 14
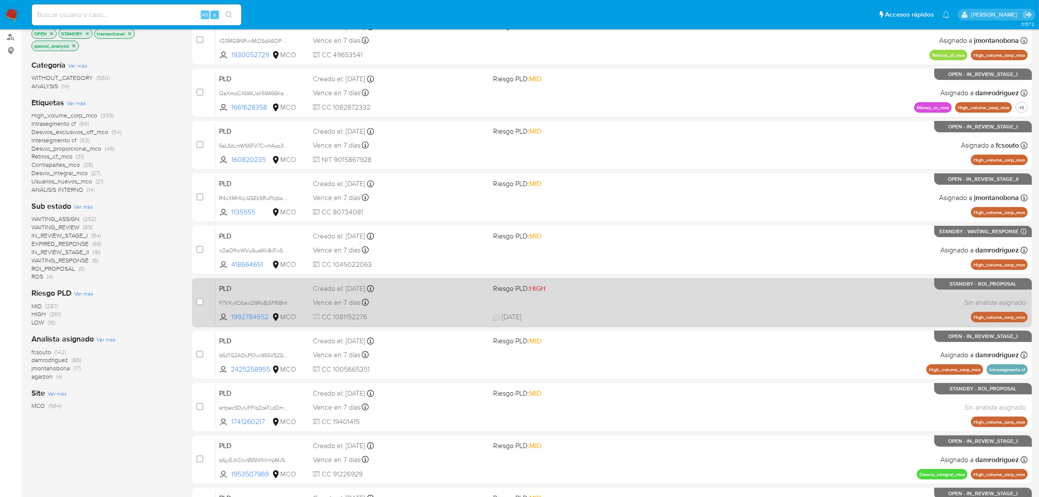
scroll to position [191, 0]
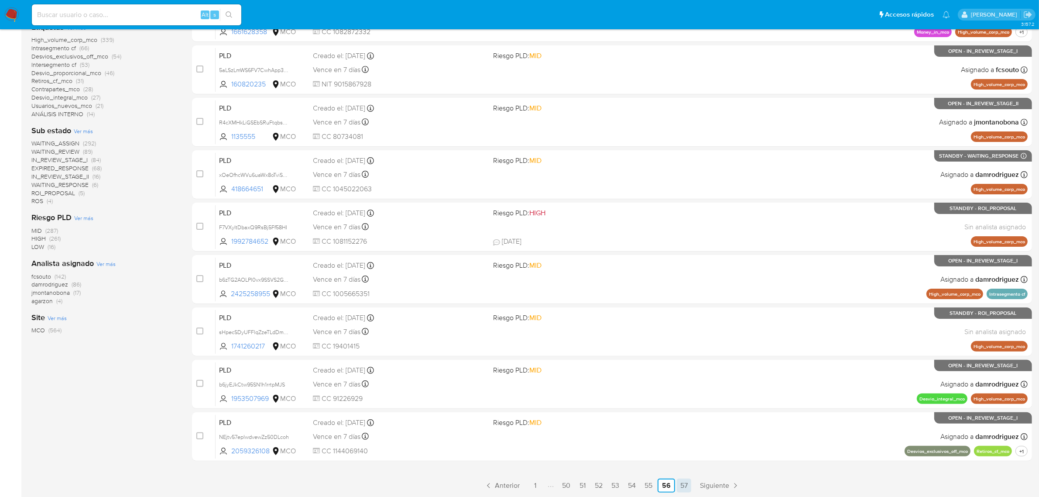
click at [683, 485] on link "57" at bounding box center [684, 485] width 14 height 14
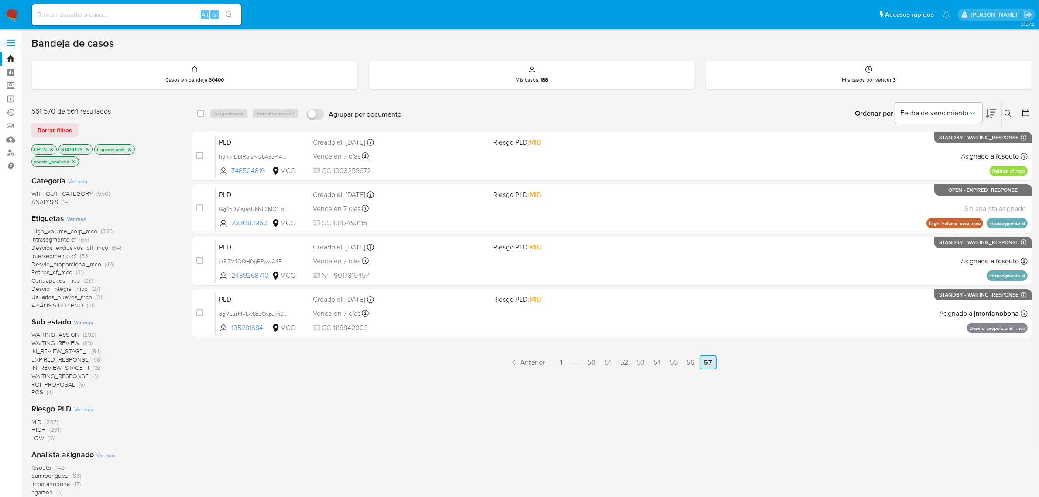
click at [689, 359] on link "56" at bounding box center [690, 362] width 15 height 14
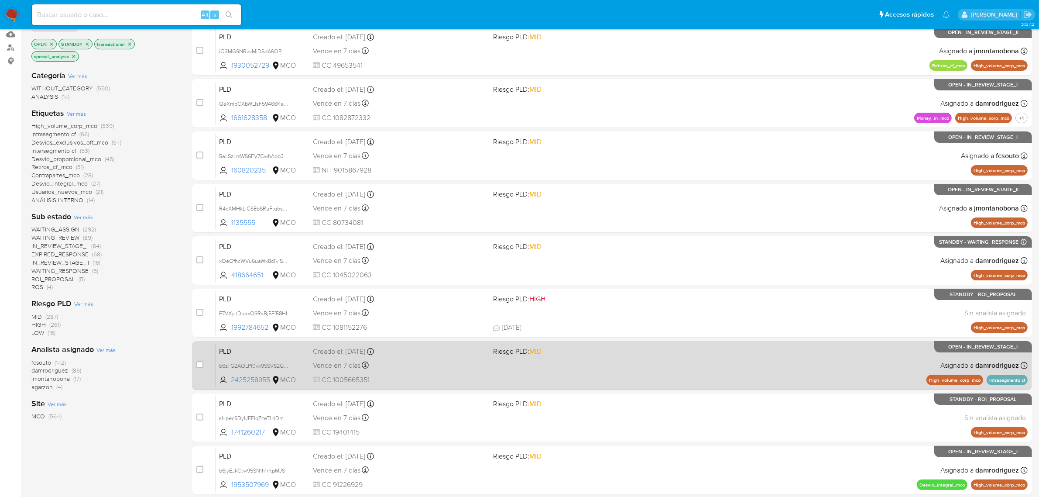
scroll to position [191, 0]
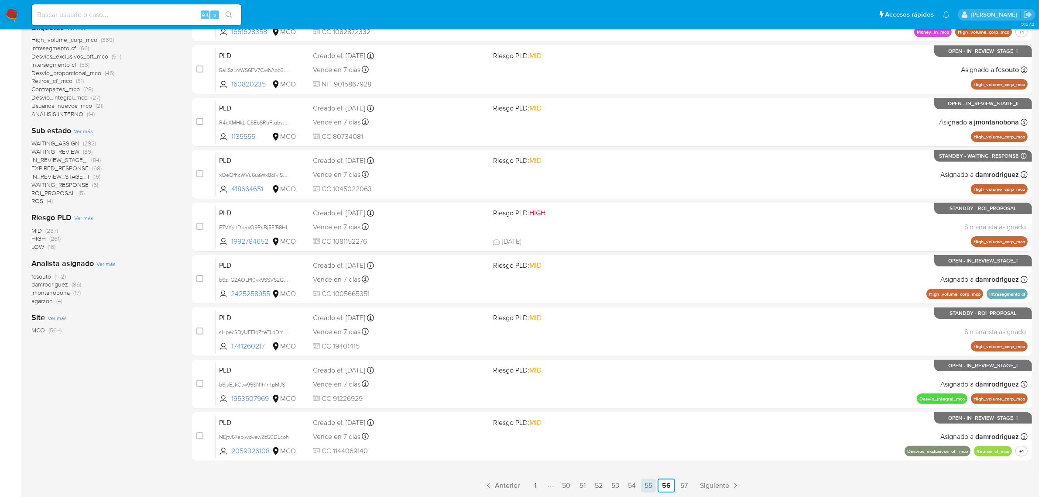
click at [652, 483] on link "55" at bounding box center [648, 485] width 15 height 14
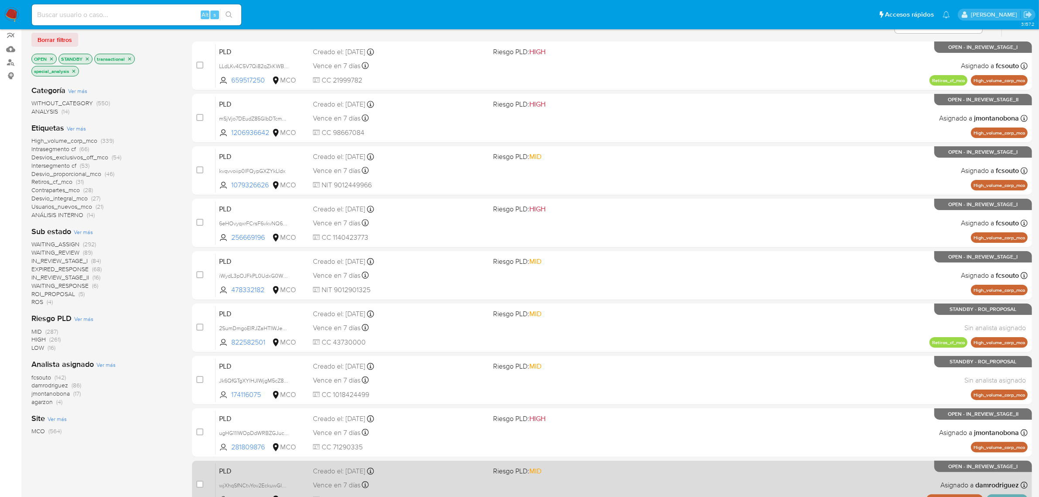
scroll to position [191, 0]
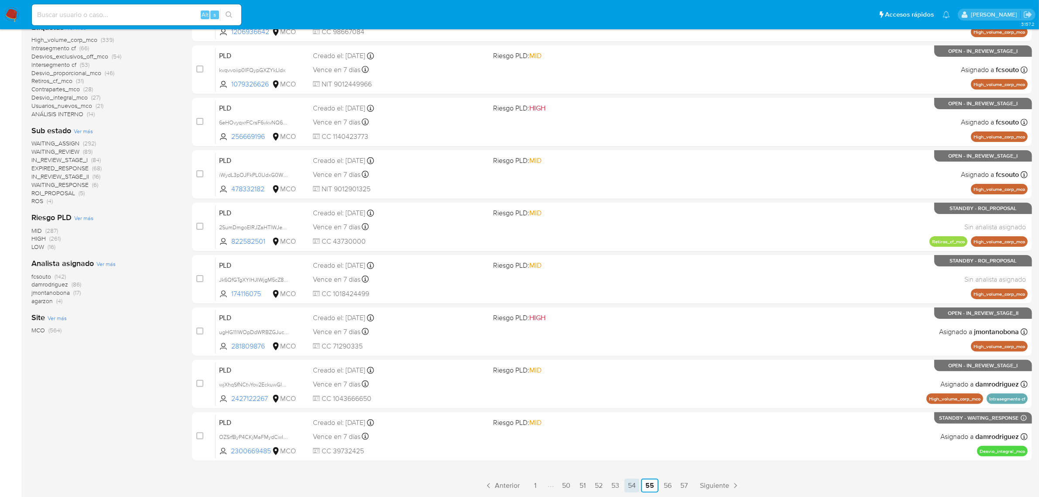
click at [637, 484] on link "54" at bounding box center [631, 485] width 15 height 14
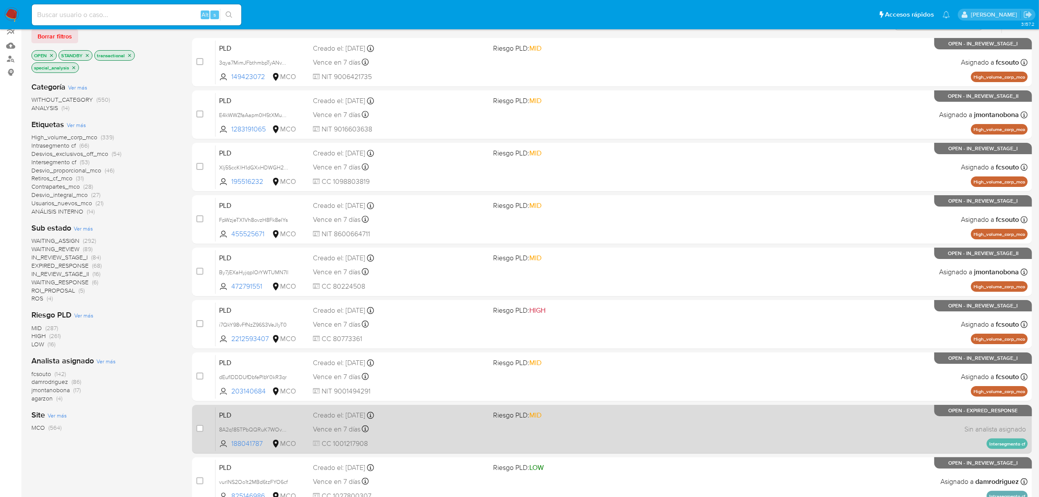
scroll to position [191, 0]
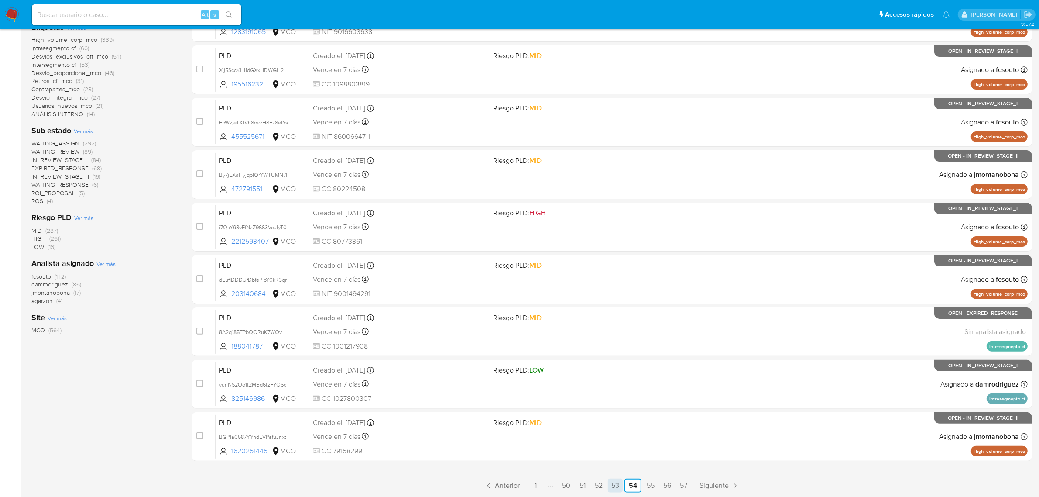
click at [616, 484] on link "53" at bounding box center [615, 485] width 15 height 14
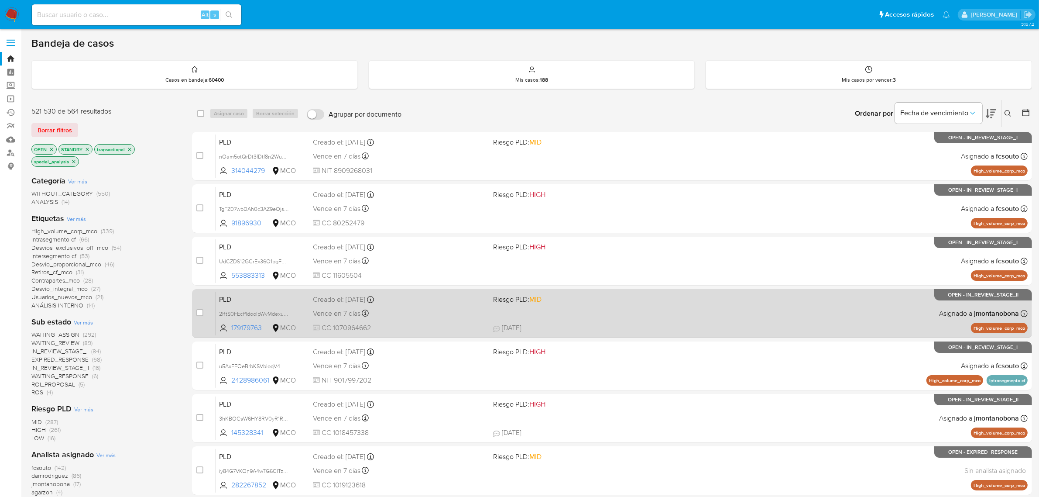
scroll to position [191, 0]
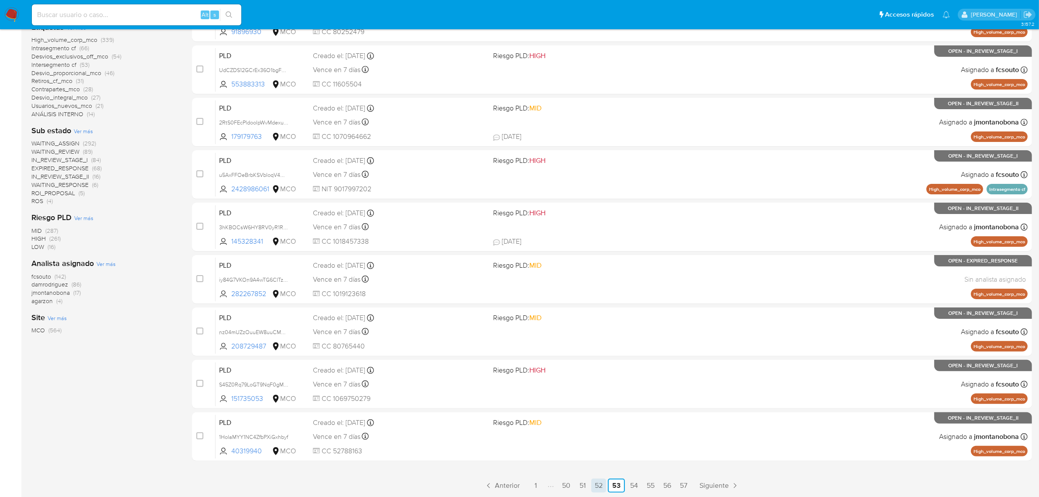
click at [596, 482] on link "52" at bounding box center [598, 485] width 15 height 14
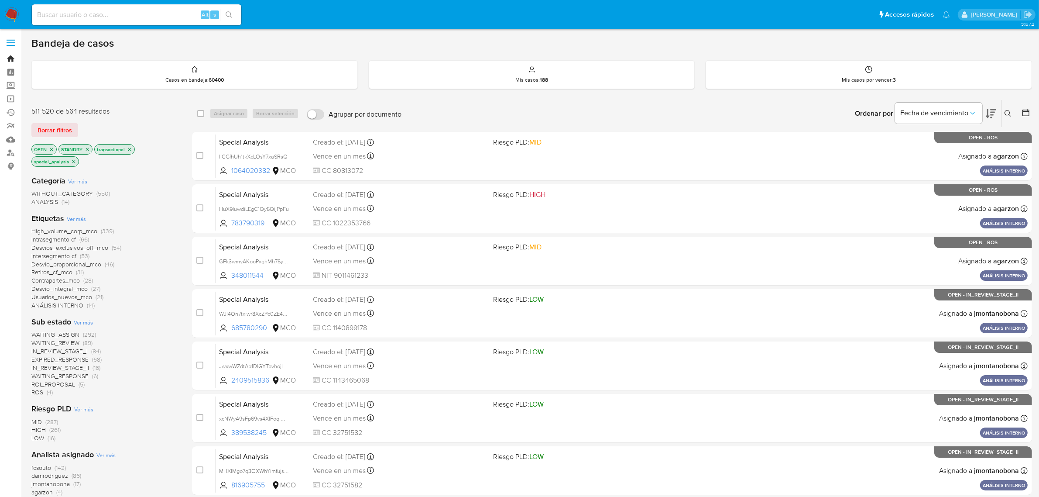
click at [14, 58] on link "Bandeja" at bounding box center [52, 59] width 104 height 14
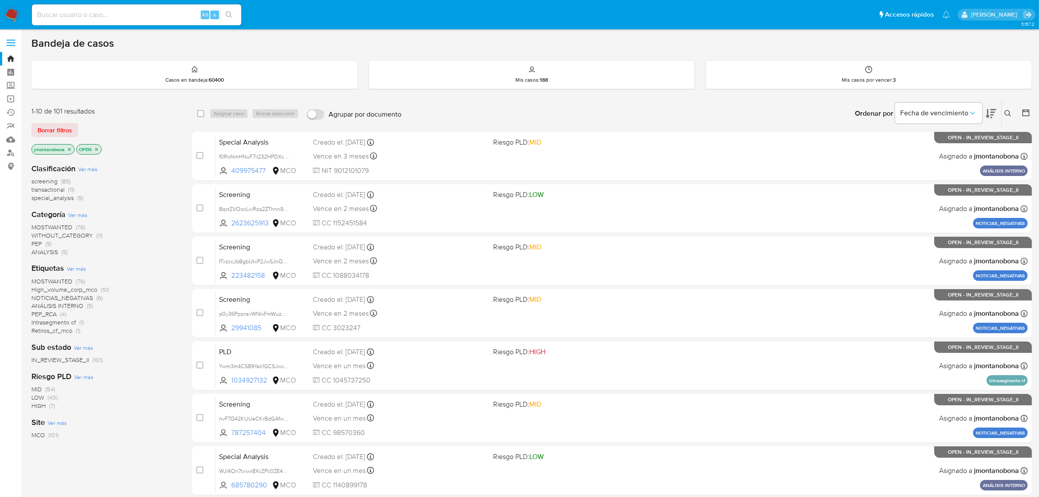
click at [1006, 110] on icon at bounding box center [1007, 113] width 7 height 7
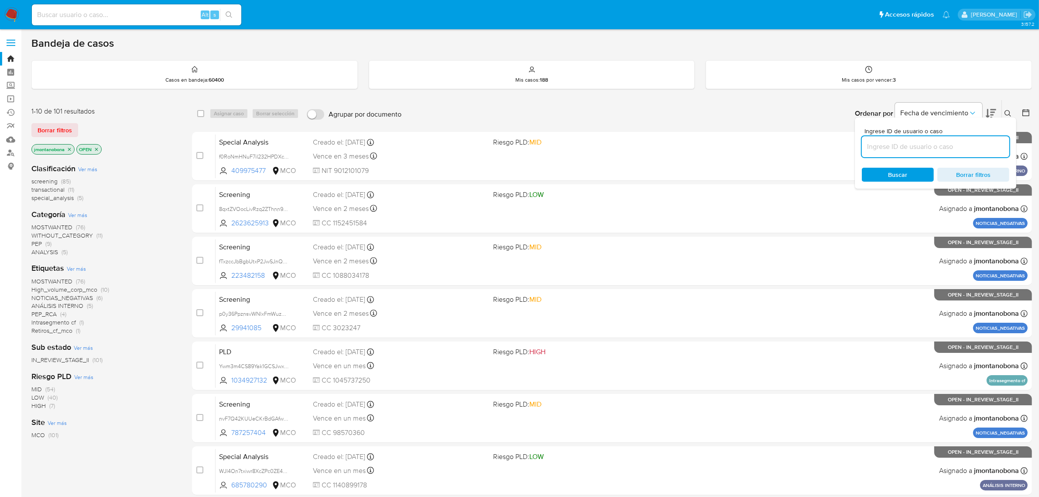
click at [931, 146] on input at bounding box center [935, 146] width 147 height 11
type input "IICGfhUh1tkXcLOsY7xaSRsQ"
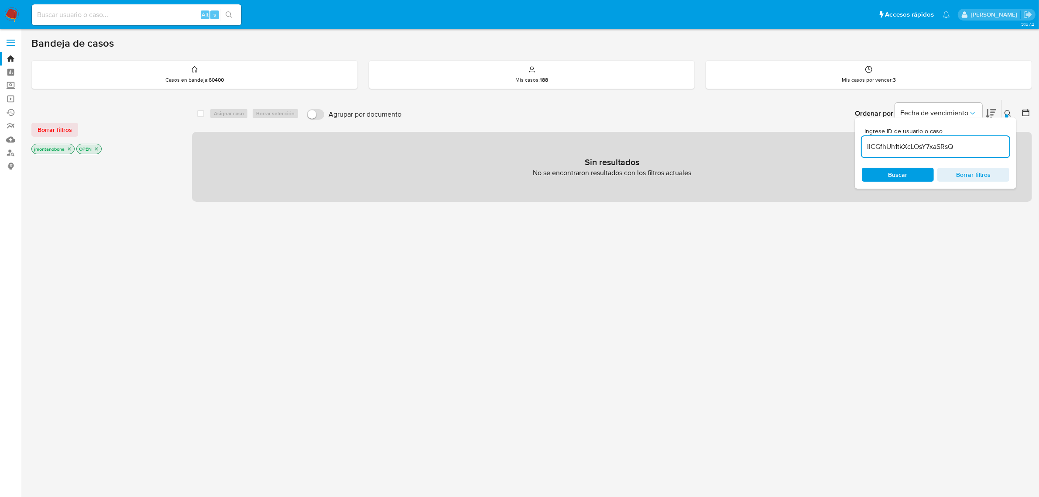
click at [71, 146] on icon "close-filter" at bounding box center [69, 148] width 5 height 5
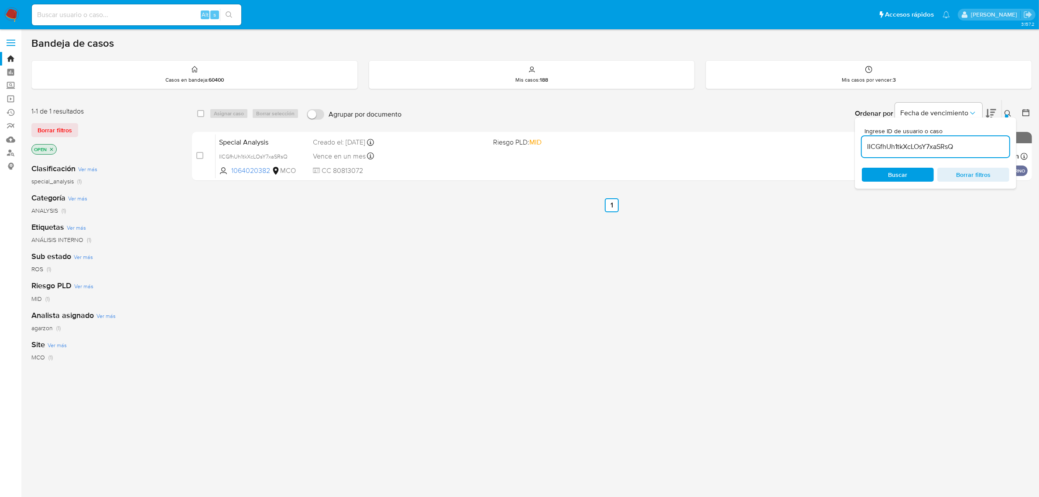
click at [49, 147] on icon "close-filter" at bounding box center [51, 149] width 5 height 5
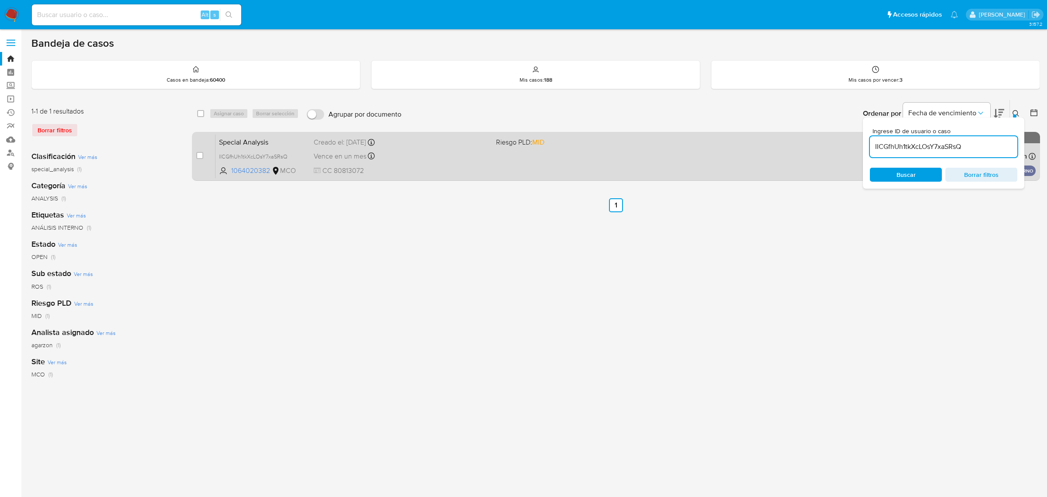
click at [192, 154] on div "case-item-checkbox No es posible asignar el caso Special Analysis IICGfhUh1tkXc…" at bounding box center [616, 156] width 848 height 49
click at [199, 154] on input "checkbox" at bounding box center [199, 155] width 7 height 7
checkbox input "true"
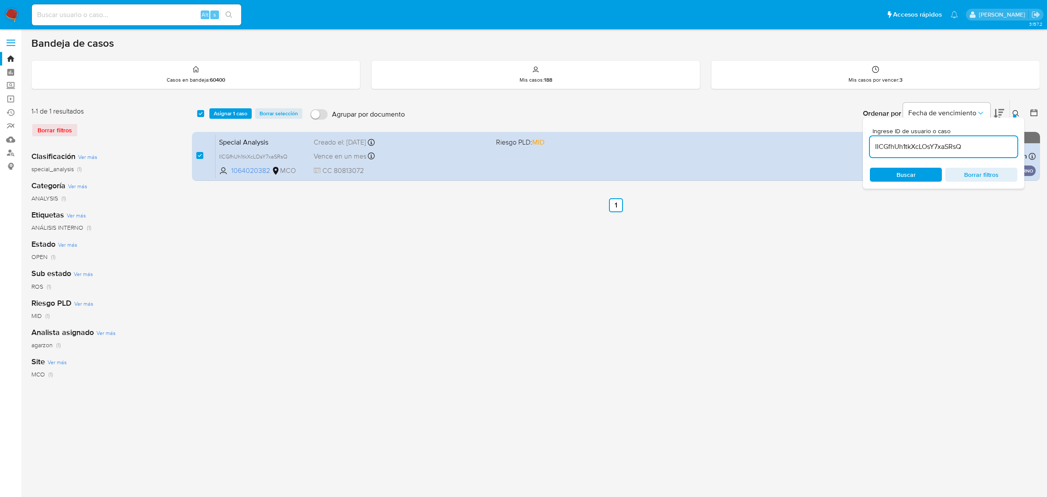
click at [1011, 111] on button at bounding box center [1017, 113] width 14 height 10
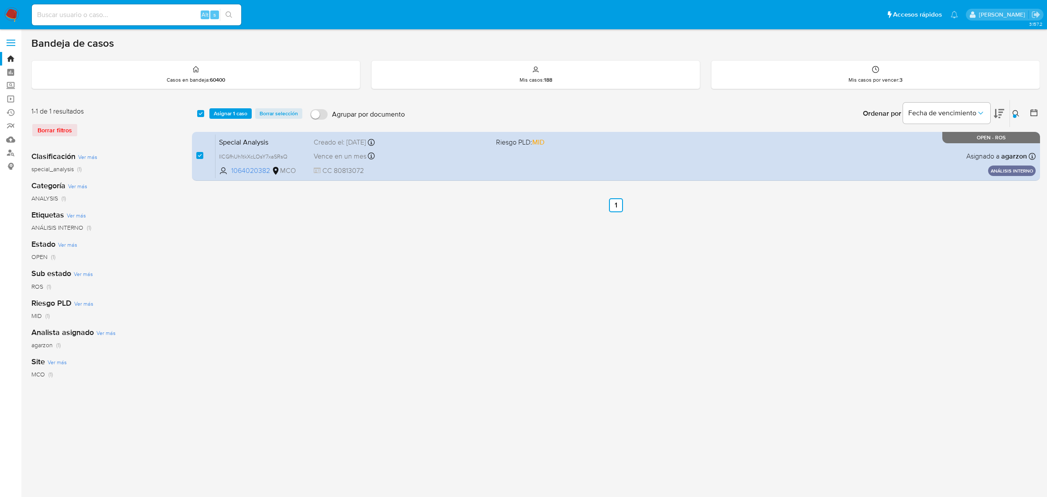
click at [1014, 110] on icon at bounding box center [1016, 113] width 7 height 7
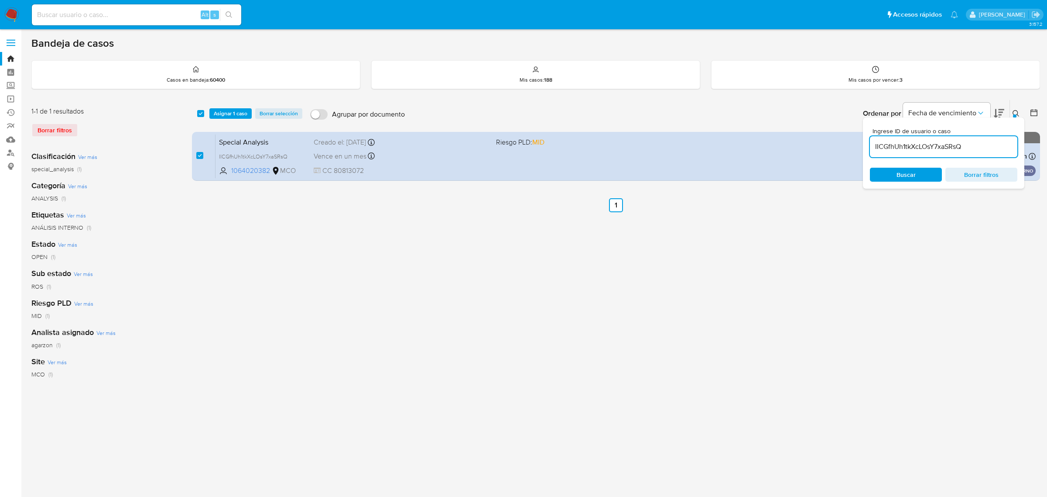
click at [973, 149] on input "IICGfhUh1tkXcLOsY7xaSRsQ" at bounding box center [943, 146] width 147 height 11
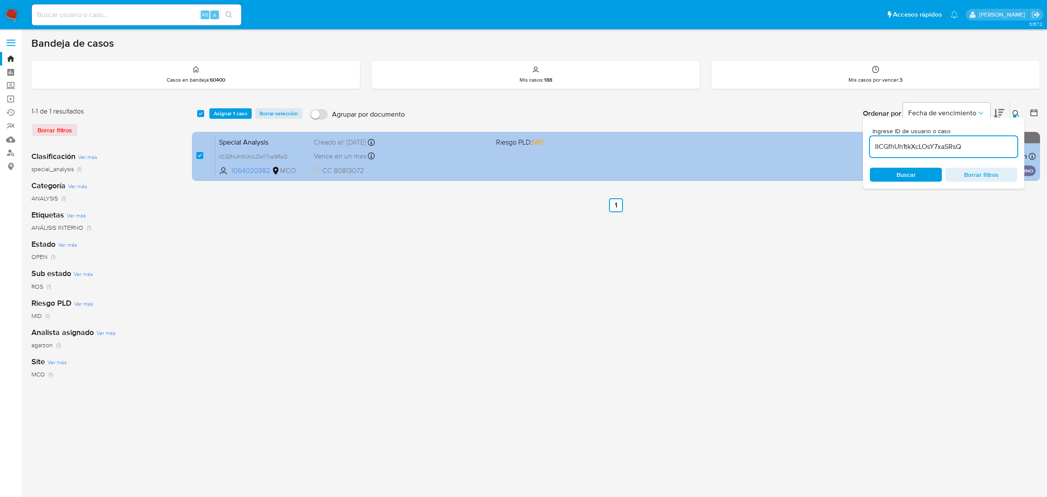
drag, startPoint x: 986, startPoint y: 145, endPoint x: 858, endPoint y: 147, distance: 128.7
click at [858, 147] on div "select-all-cases-checkbox Asignar 1 caso Borrar selección Agrupar por documento…" at bounding box center [616, 141] width 848 height 85
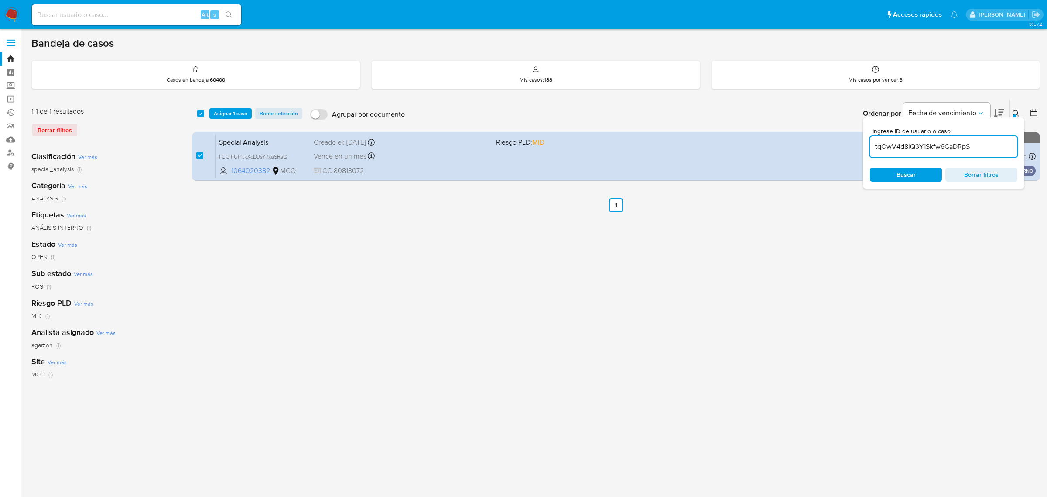
type input "tqOwV4d8iQ3Y1Skfw6GaDRpS"
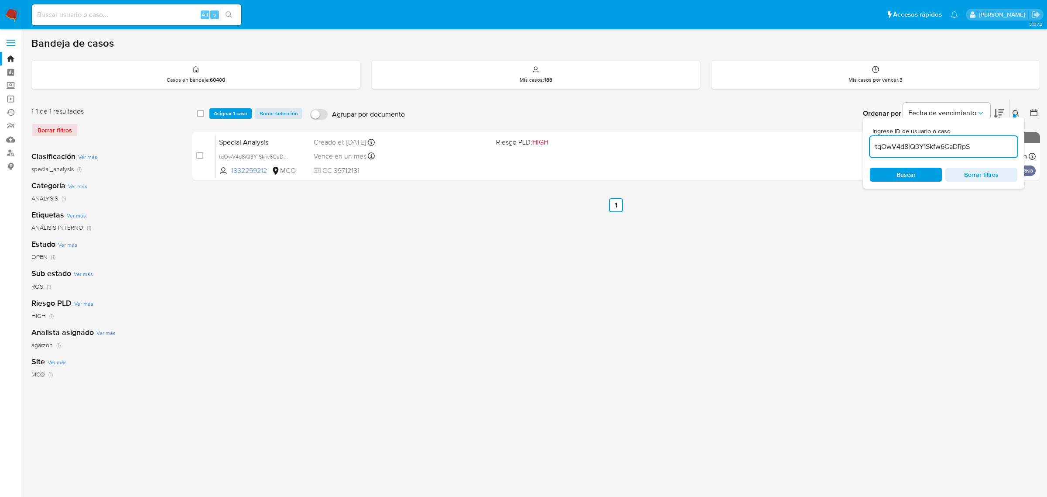
click at [1012, 108] on button at bounding box center [1017, 113] width 14 height 10
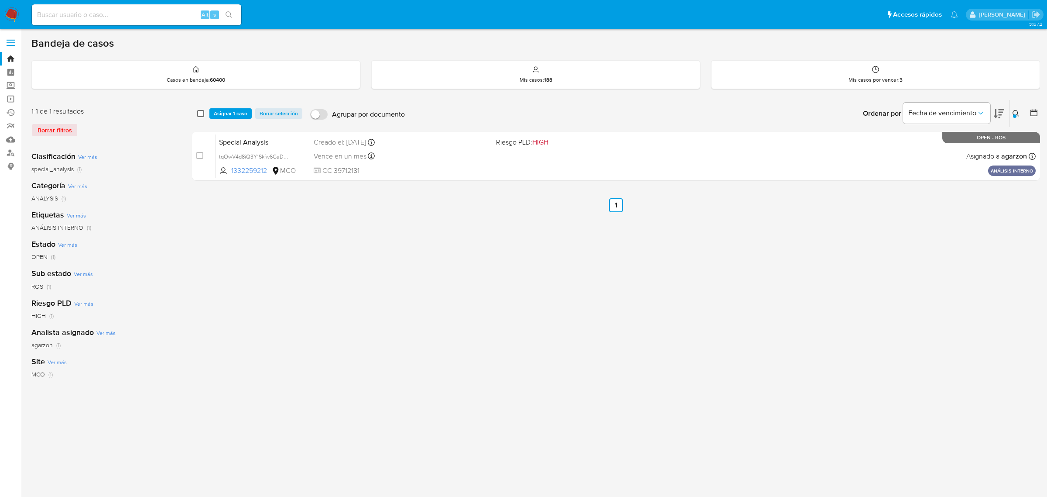
click at [199, 113] on input "checkbox" at bounding box center [200, 113] width 7 height 7
checkbox input "true"
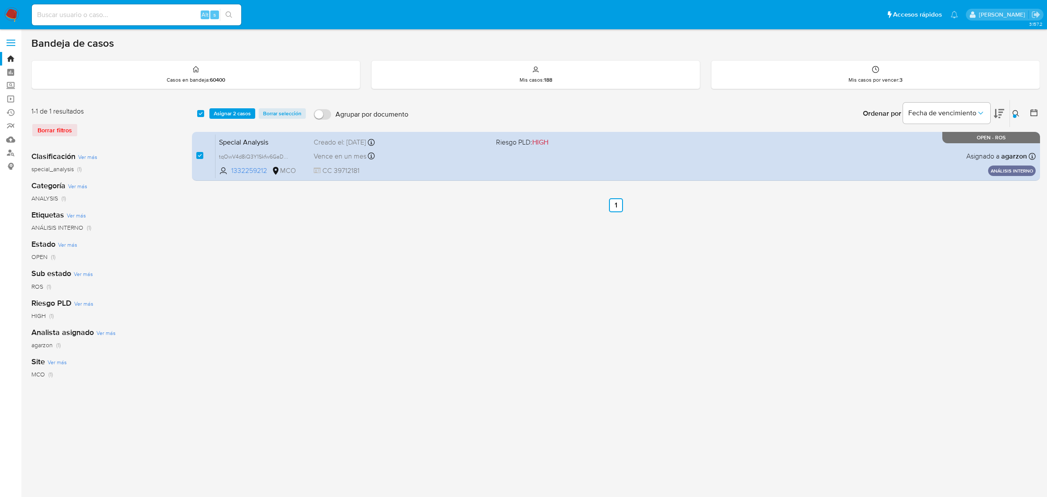
click at [1011, 113] on button at bounding box center [1017, 113] width 14 height 10
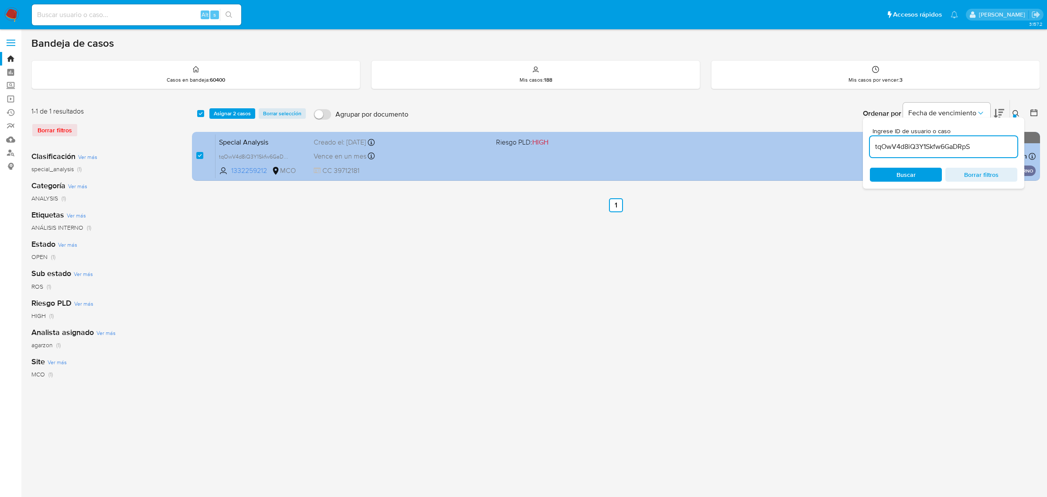
drag, startPoint x: 977, startPoint y: 147, endPoint x: 854, endPoint y: 148, distance: 123.0
click at [856, 148] on div "select-all-cases-checkbox Asignar 2 casos Borrar selección Agrupar por document…" at bounding box center [616, 141] width 848 height 85
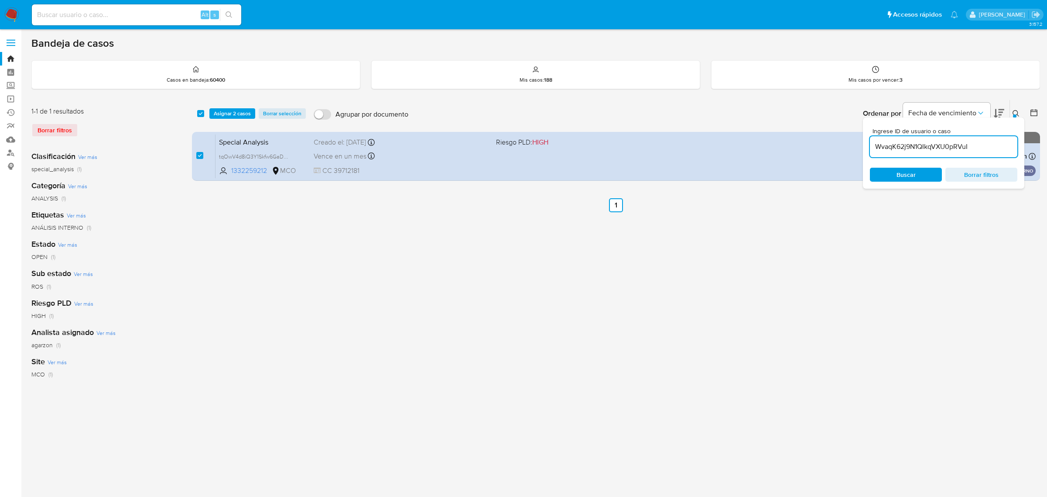
type input "WvaqK62j9N1QIkqVXU0pRVuI"
click at [875, 233] on div "select-all-cases-checkbox Asignar 2 casos Borrar selección Agrupar por document…" at bounding box center [616, 290] width 848 height 383
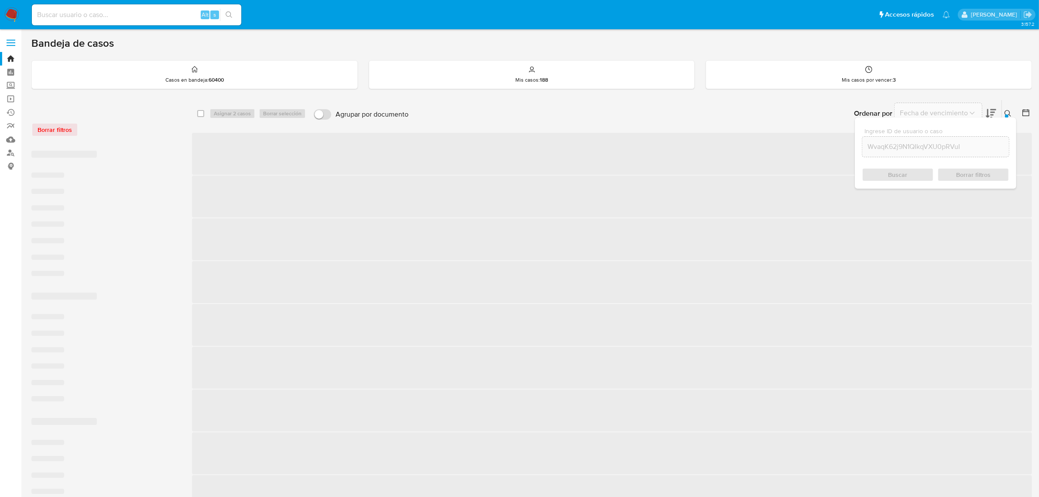
checkbox input "false"
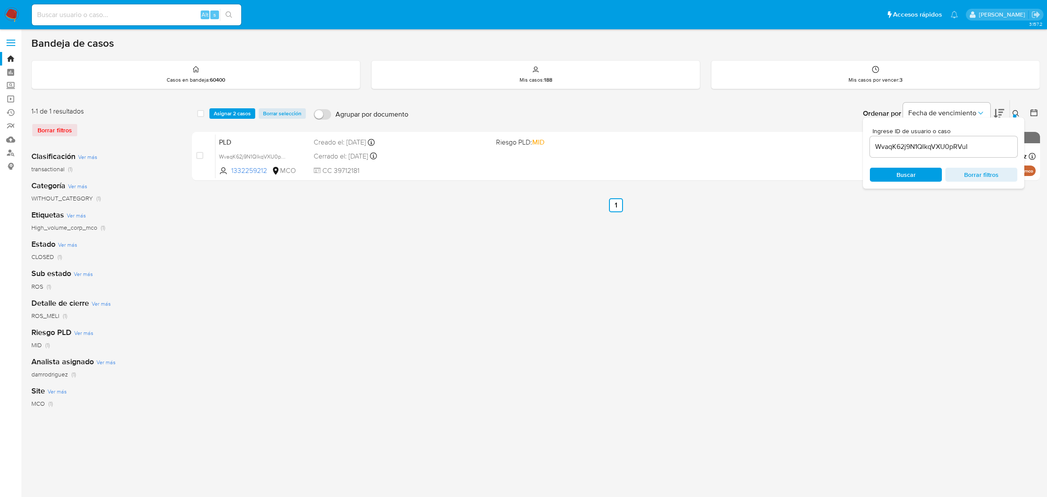
click at [819, 105] on div "Ordenar por Fecha de vencimiento No es posible ordenar los resultados mientras …" at bounding box center [726, 113] width 627 height 27
click at [1017, 110] on icon at bounding box center [1016, 113] width 7 height 7
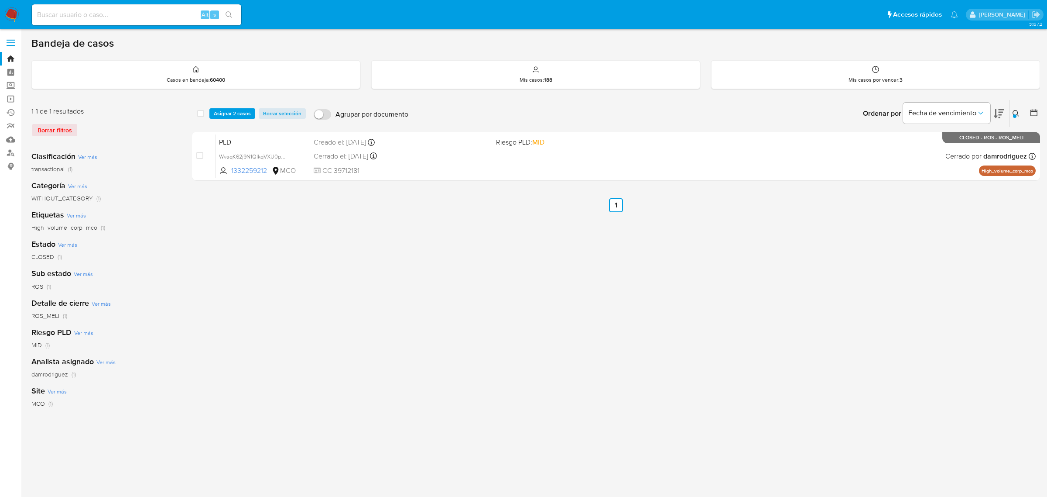
click at [1011, 113] on button at bounding box center [1017, 113] width 14 height 10
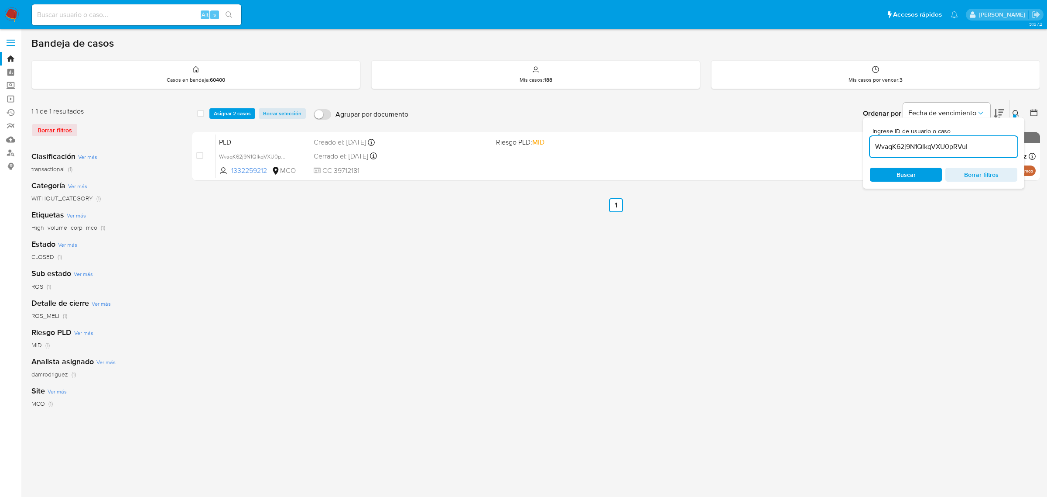
drag, startPoint x: 976, startPoint y: 144, endPoint x: 875, endPoint y: 147, distance: 100.8
click at [876, 147] on input "WvaqK62j9N1QIkqVXU0pRVuI" at bounding box center [943, 146] width 147 height 11
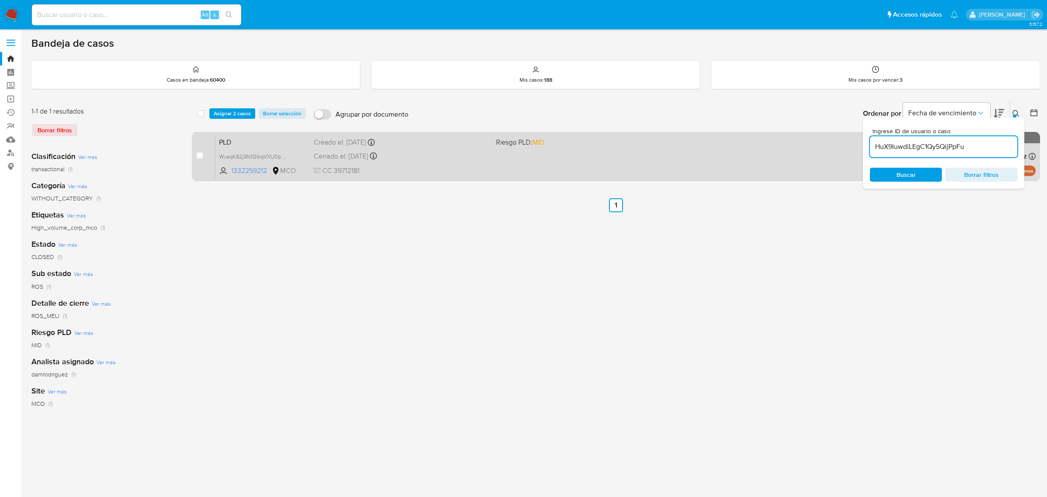
type input "HuX9IuwdiLEgC1Qy5QijPpFu"
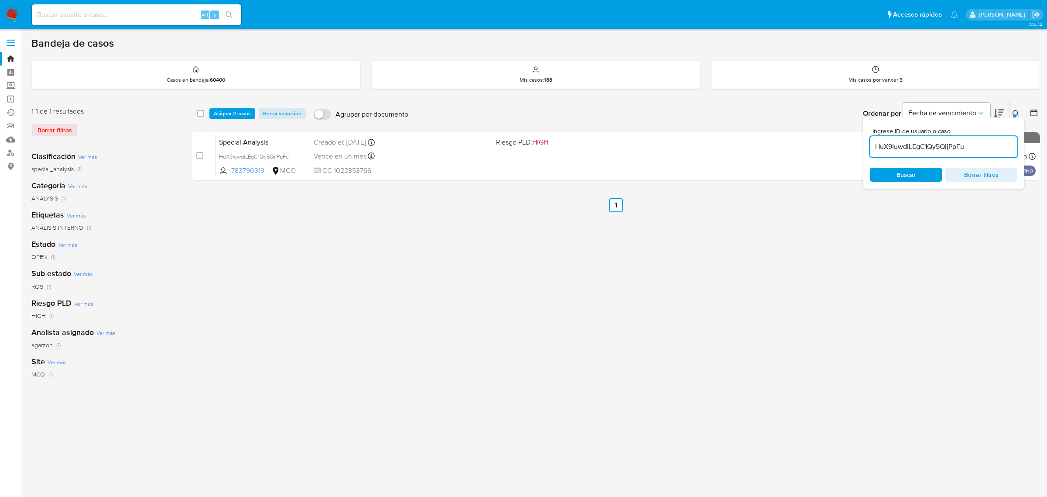
click at [1017, 109] on button at bounding box center [1017, 113] width 14 height 10
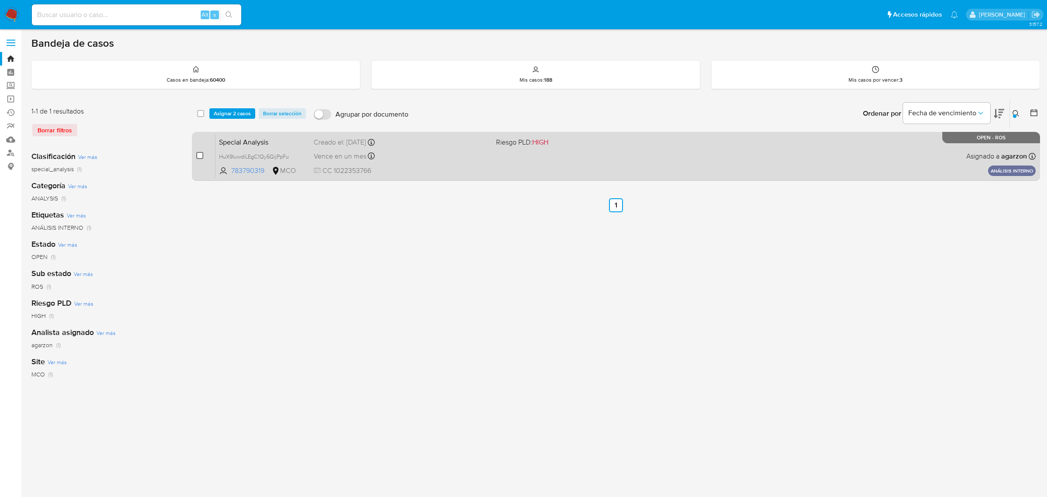
click at [203, 153] on input "checkbox" at bounding box center [199, 155] width 7 height 7
checkbox input "true"
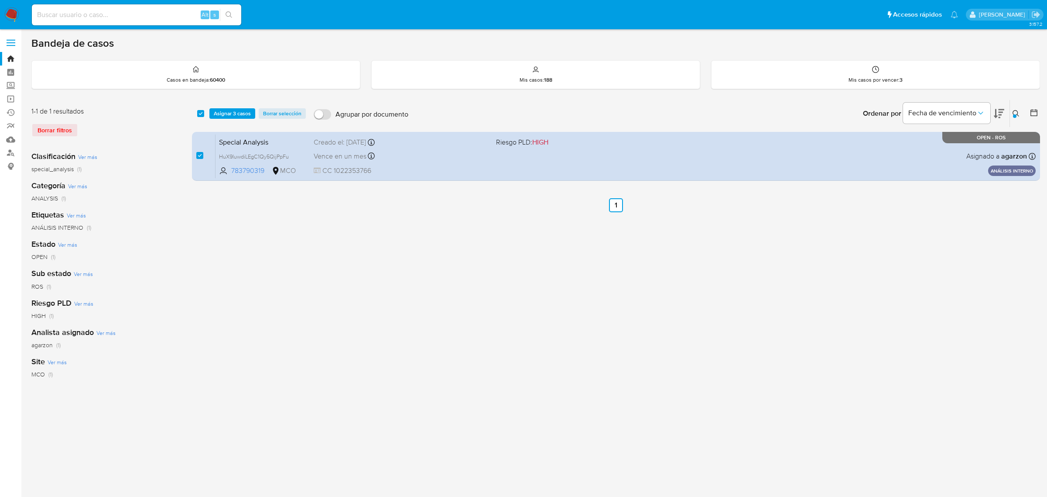
drag, startPoint x: 1014, startPoint y: 113, endPoint x: 1004, endPoint y: 116, distance: 9.7
click at [1014, 113] on icon at bounding box center [1016, 113] width 7 height 7
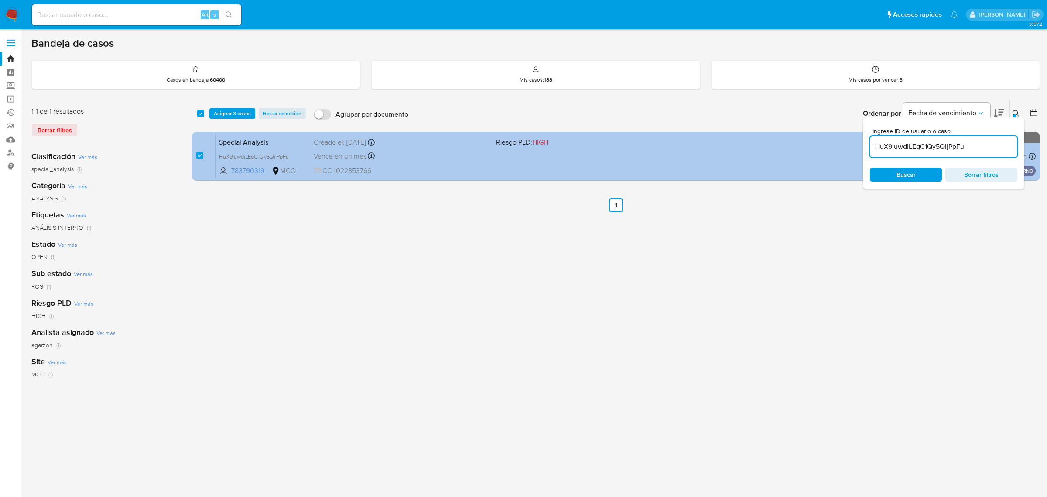
drag, startPoint x: 972, startPoint y: 145, endPoint x: 827, endPoint y: 148, distance: 144.9
click at [830, 148] on div "select-all-cases-checkbox Asignar 3 casos Borrar selección Agrupar por document…" at bounding box center [616, 141] width 848 height 85
type input "GFk3wmyAKooPxghMh7Syw4Z2"
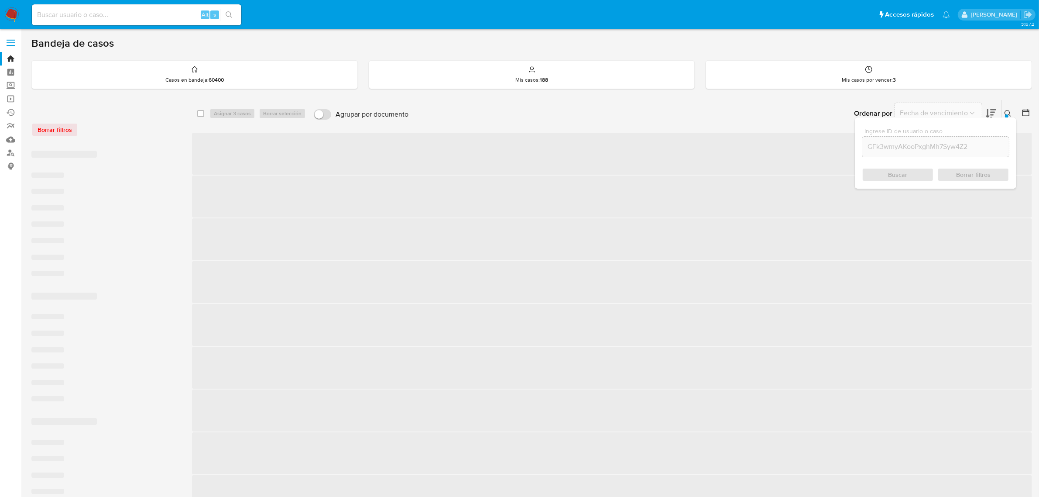
checkbox input "false"
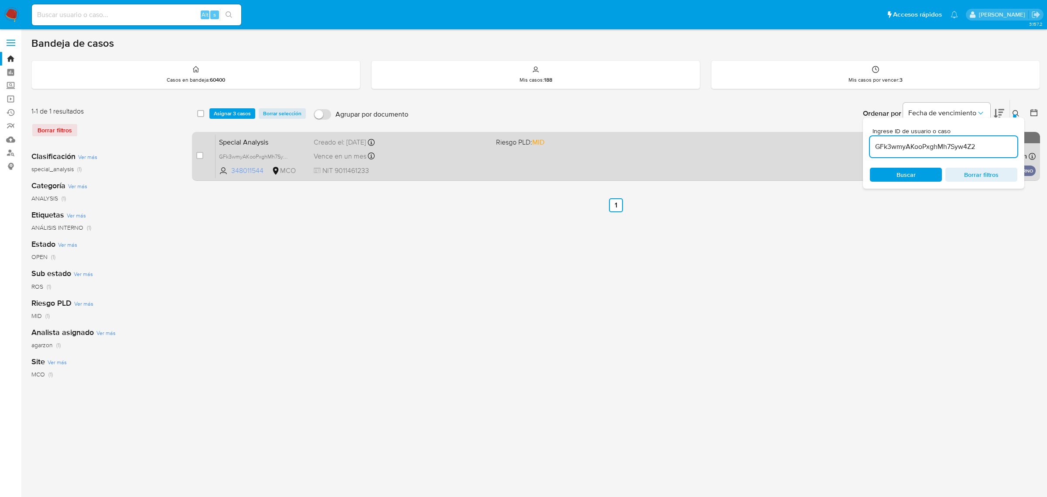
drag, startPoint x: 201, startPoint y: 158, endPoint x: 223, endPoint y: 170, distance: 25.2
click at [201, 158] on input "checkbox" at bounding box center [199, 155] width 7 height 7
checkbox input "true"
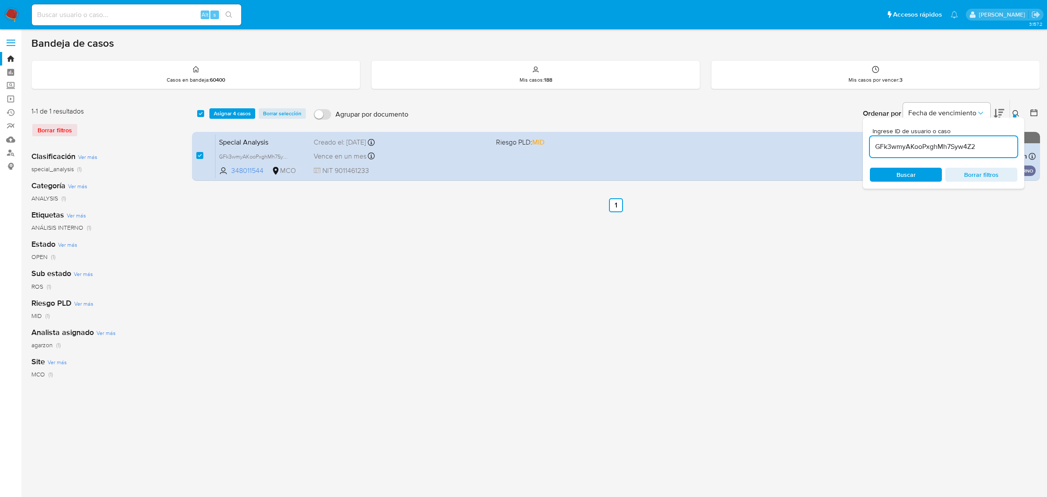
click at [494, 243] on div "select-all-cases-checkbox Asignar 4 casos Borrar selección Agrupar por document…" at bounding box center [616, 290] width 848 height 383
click at [1014, 111] on icon at bounding box center [1016, 113] width 7 height 7
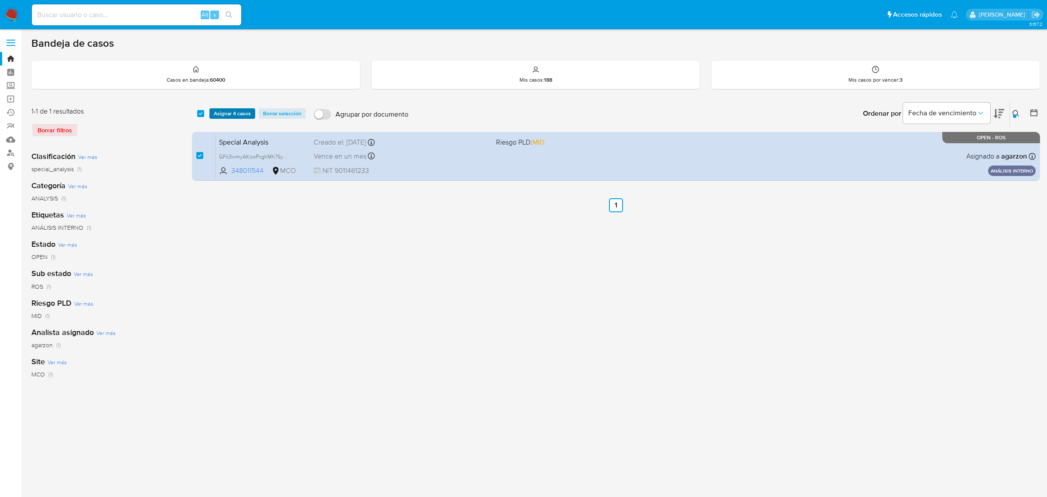
click at [234, 112] on span "Asignar 4 casos" at bounding box center [232, 113] width 37 height 9
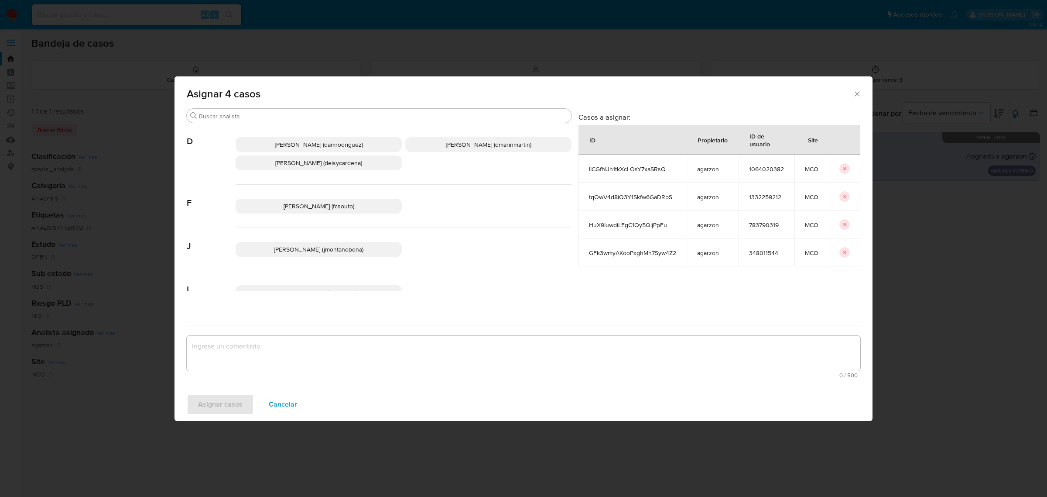
click at [321, 140] on p "Damian Rodriguez (damrodriguez)" at bounding box center [319, 144] width 166 height 15
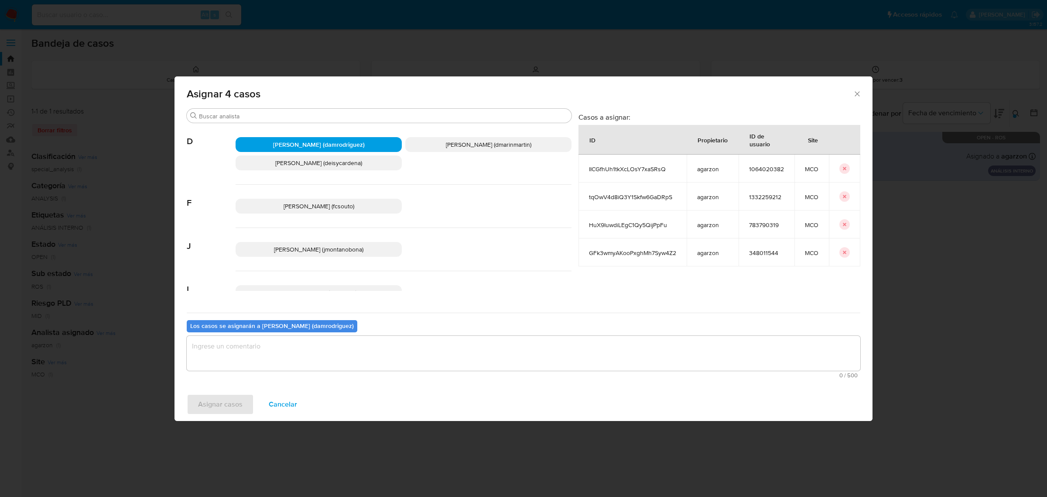
click at [301, 356] on textarea "assign-modal" at bounding box center [524, 353] width 674 height 35
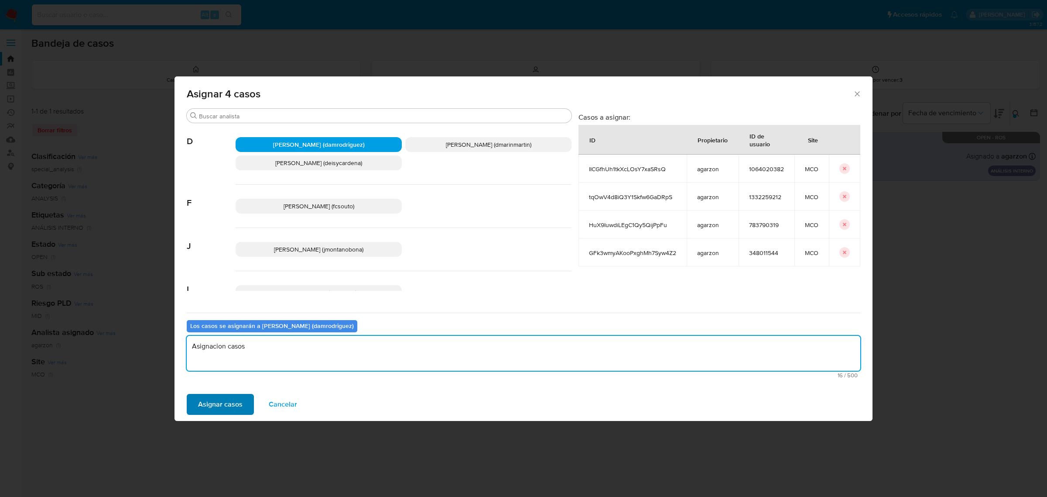
type textarea "Asignacion casos"
click at [231, 401] on span "Asignar casos" at bounding box center [220, 403] width 45 height 19
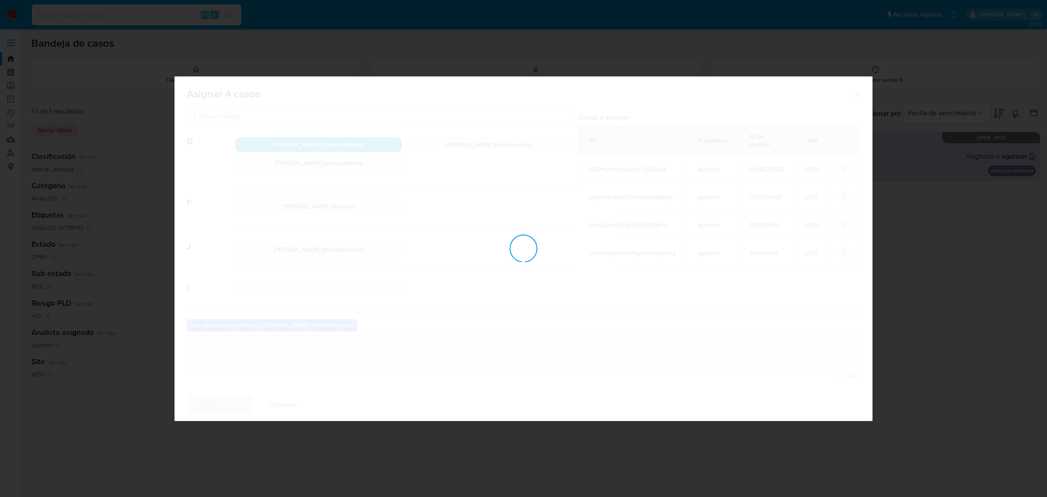
checkbox input "false"
